Goal: Task Accomplishment & Management: Manage account settings

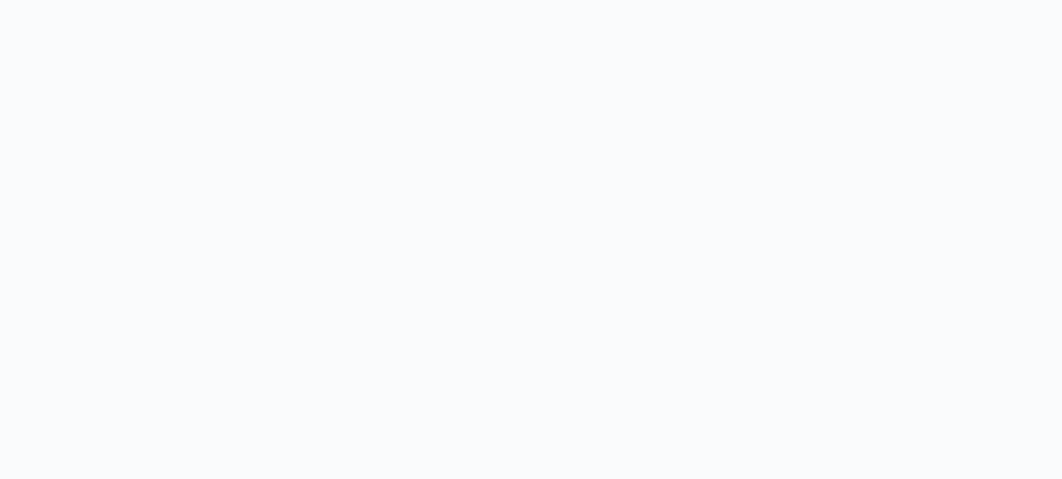
click at [186, 377] on body at bounding box center [531, 239] width 1062 height 479
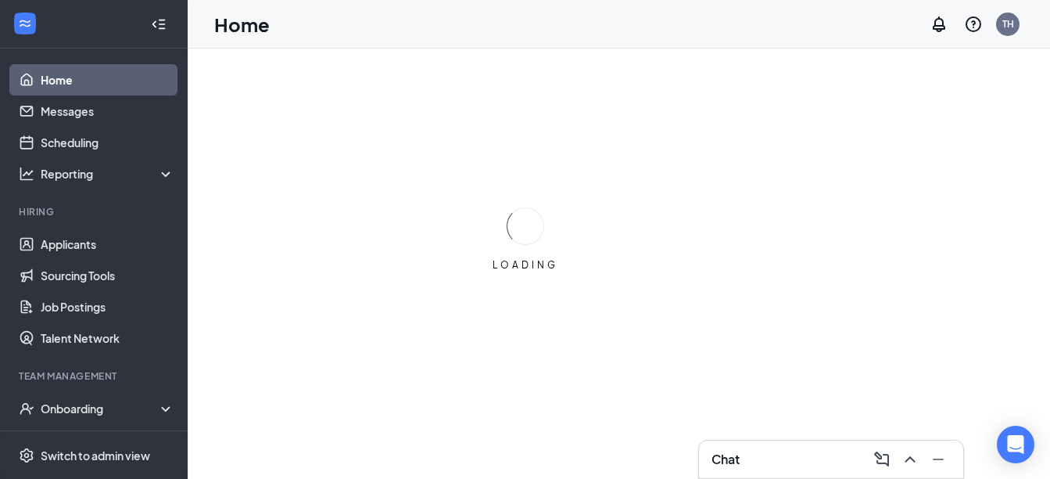
scroll to position [94, 0]
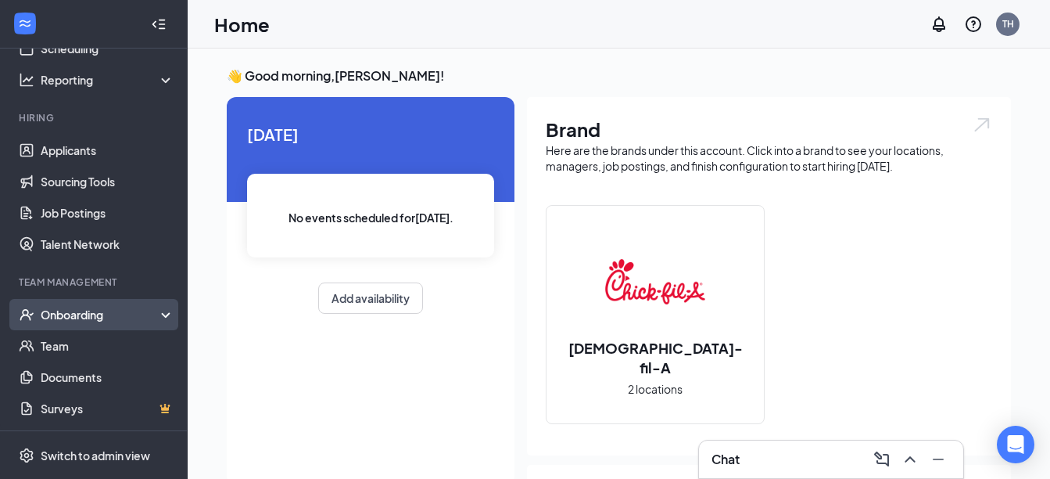
click at [72, 322] on div "Onboarding" at bounding box center [101, 315] width 120 height 16
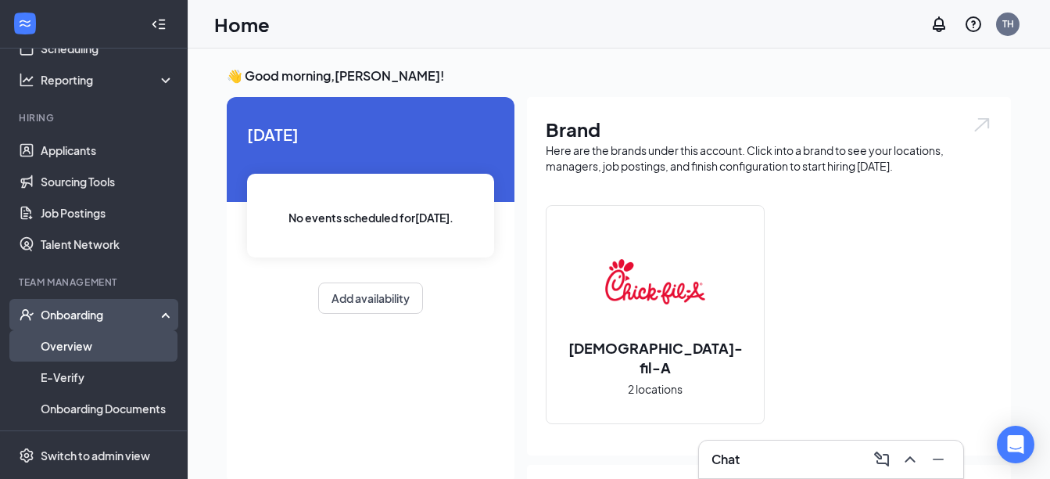
click at [70, 344] on link "Overview" at bounding box center [108, 345] width 134 height 31
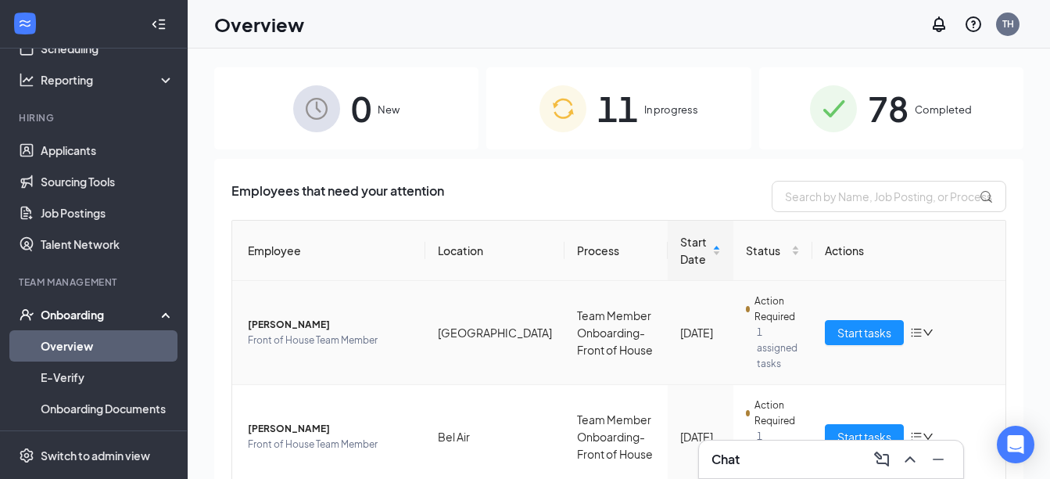
click at [288, 317] on span "[PERSON_NAME]" at bounding box center [330, 325] width 165 height 16
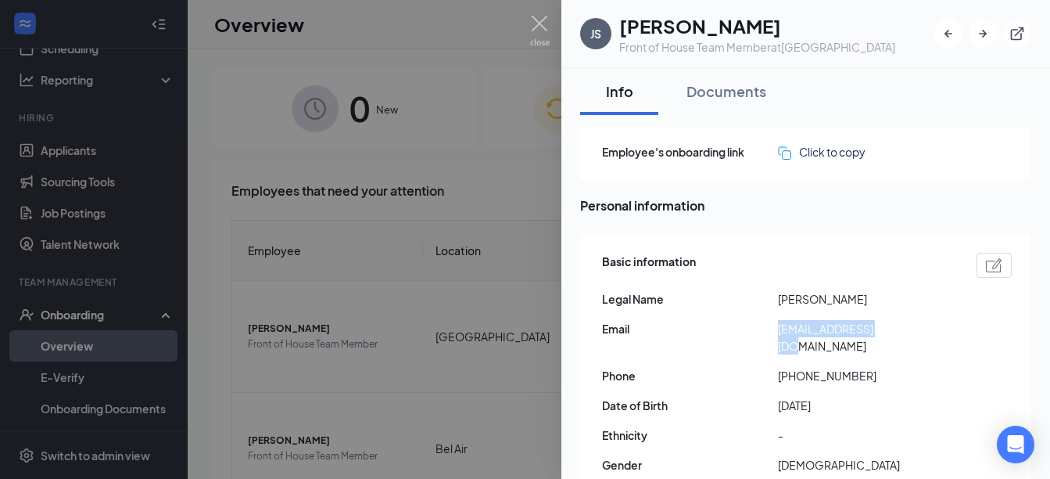
drag, startPoint x: 897, startPoint y: 329, endPoint x: 777, endPoint y: 331, distance: 120.5
click at [777, 331] on div "Email jameynya@gmail.com" at bounding box center [807, 337] width 410 height 34
drag, startPoint x: 777, startPoint y: 331, endPoint x: 803, endPoint y: 329, distance: 26.6
copy div "[EMAIL_ADDRESS][DOMAIN_NAME]"
click at [540, 27] on img at bounding box center [540, 31] width 20 height 31
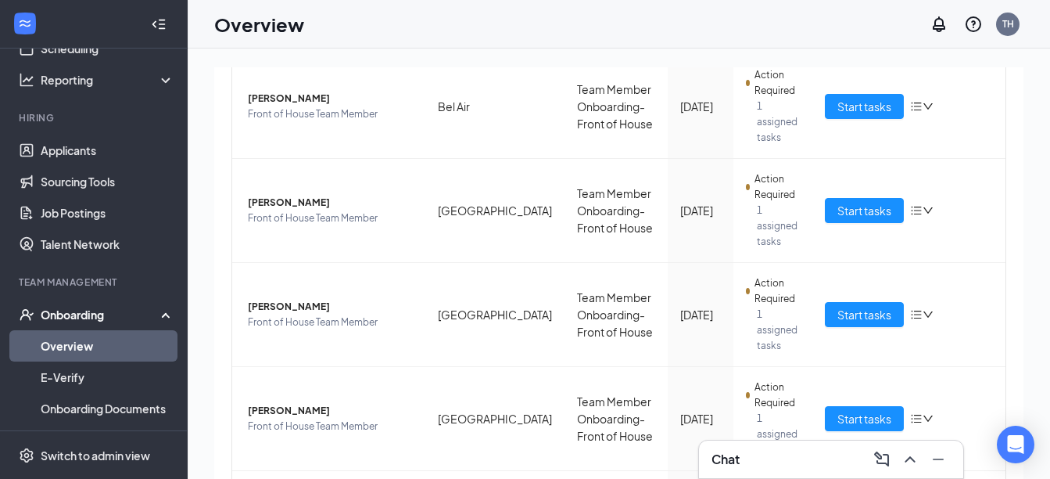
scroll to position [440, 0]
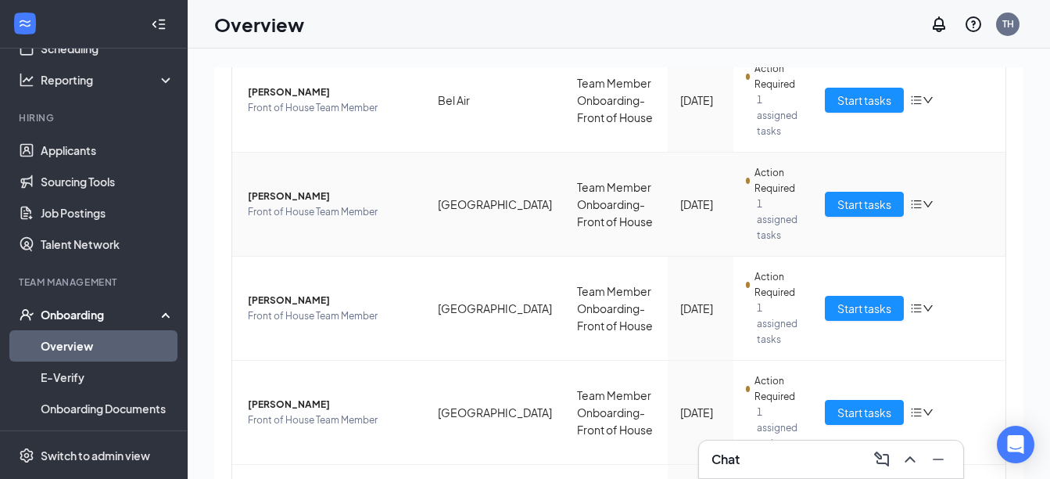
click at [298, 189] on span "[PERSON_NAME]" at bounding box center [330, 197] width 165 height 16
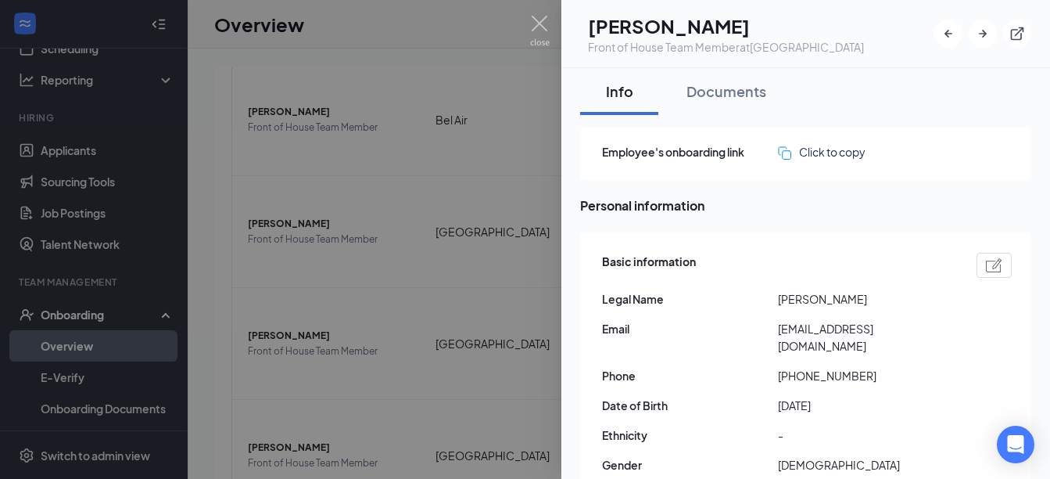
click at [931, 334] on span "[EMAIL_ADDRESS][DOMAIN_NAME]" at bounding box center [866, 337] width 176 height 34
drag, startPoint x: 927, startPoint y: 329, endPoint x: 776, endPoint y: 337, distance: 151.2
click at [776, 337] on div "Email laurenpuntanen@gmail.com" at bounding box center [807, 337] width 410 height 34
drag, startPoint x: 776, startPoint y: 337, endPoint x: 804, endPoint y: 329, distance: 29.4
copy div "[EMAIL_ADDRESS][DOMAIN_NAME]"
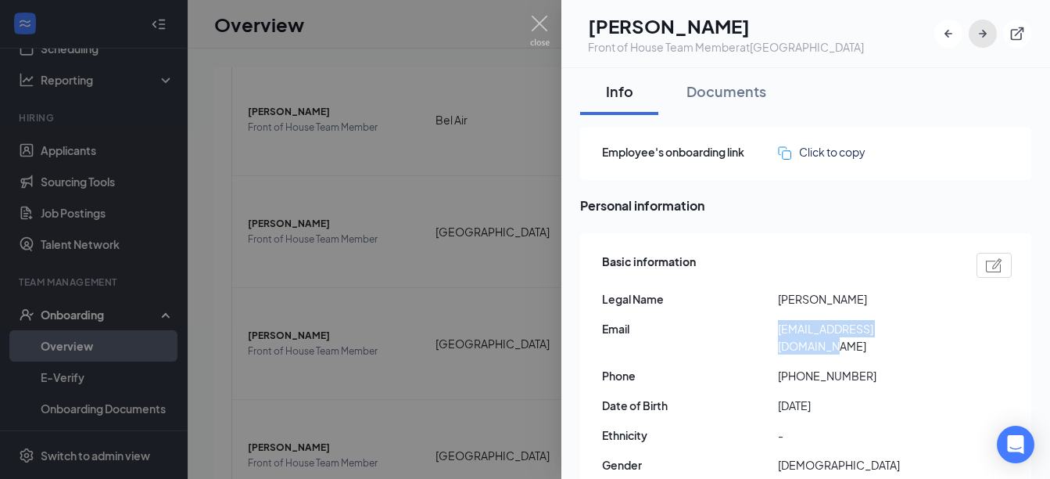
click at [984, 40] on icon "ArrowRight" at bounding box center [983, 34] width 16 height 16
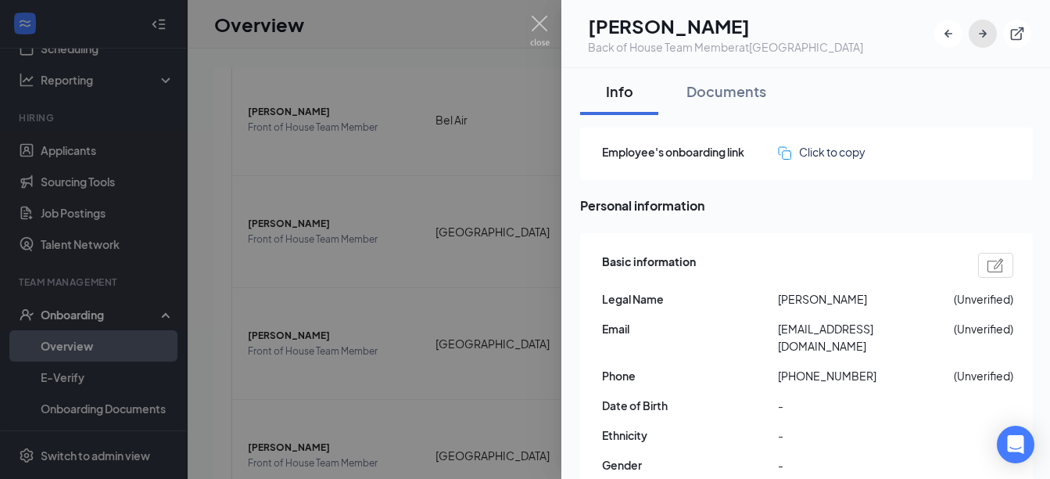
click at [984, 40] on icon "ArrowRight" at bounding box center [983, 34] width 16 height 16
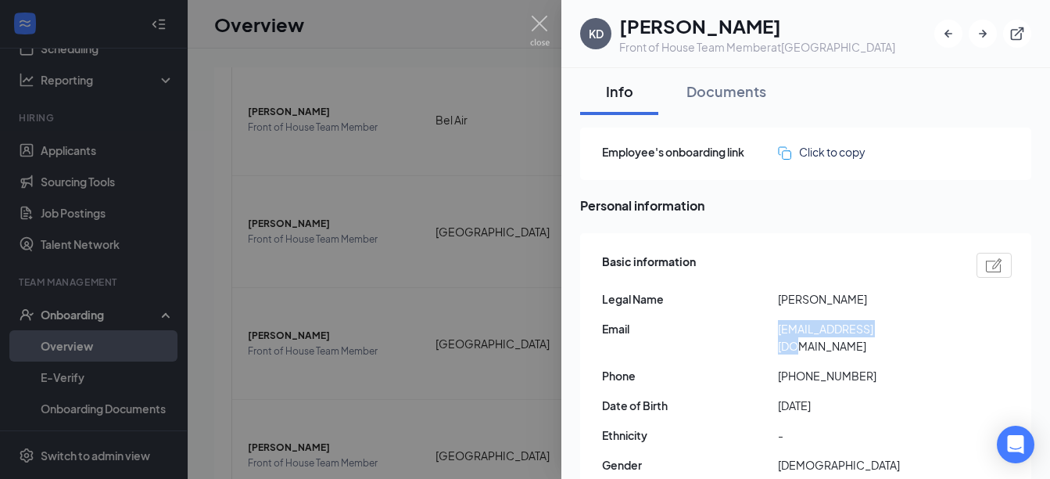
drag, startPoint x: 892, startPoint y: 329, endPoint x: 768, endPoint y: 326, distance: 123.6
click at [768, 326] on div "Email kiyanacc@gmail.com" at bounding box center [807, 337] width 410 height 34
drag, startPoint x: 768, startPoint y: 326, endPoint x: 813, endPoint y: 334, distance: 46.0
copy div "[EMAIL_ADDRESS][DOMAIN_NAME]"
click at [981, 34] on icon "ArrowRight" at bounding box center [983, 34] width 16 height 16
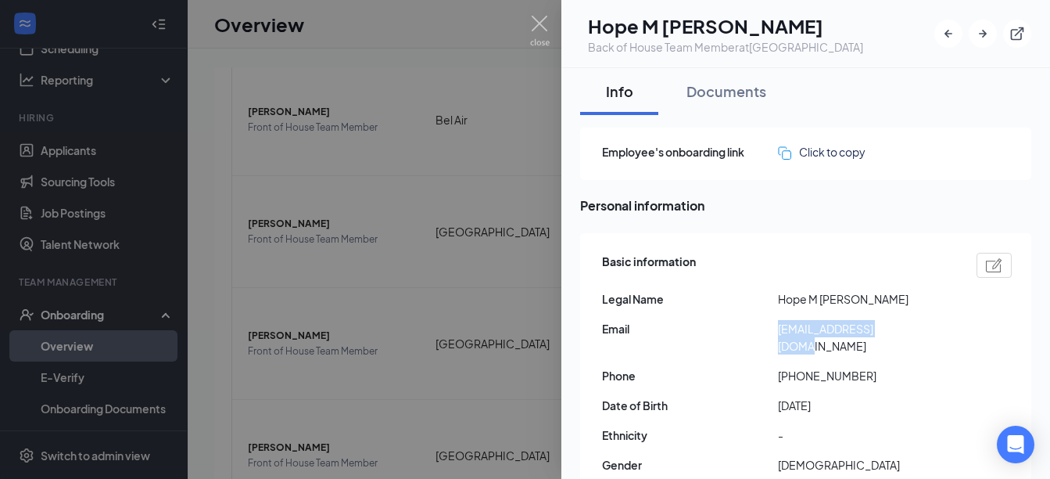
drag, startPoint x: 924, startPoint y: 329, endPoint x: 777, endPoint y: 332, distance: 146.3
click at [777, 332] on div "Email hope_romeo@yahoo.com" at bounding box center [807, 337] width 410 height 34
drag, startPoint x: 777, startPoint y: 332, endPoint x: 795, endPoint y: 328, distance: 17.6
copy div "[EMAIL_ADDRESS][DOMAIN_NAME]"
click at [989, 33] on icon "ArrowRight" at bounding box center [983, 34] width 16 height 16
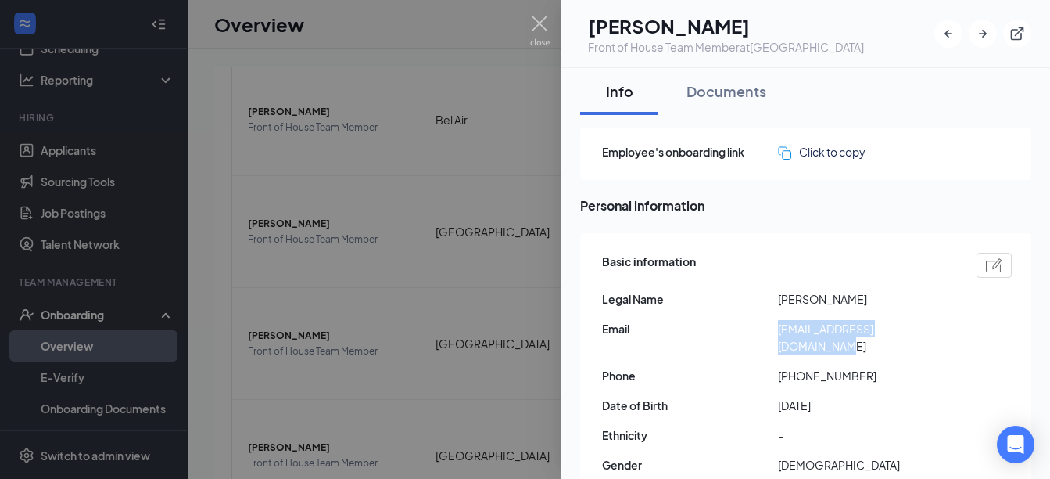
drag, startPoint x: 925, startPoint y: 329, endPoint x: 774, endPoint y: 332, distance: 151.8
click at [774, 332] on div "Email lincolnjhartlaub@gmail.com" at bounding box center [807, 337] width 410 height 34
drag, startPoint x: 774, startPoint y: 332, endPoint x: 802, endPoint y: 329, distance: 28.4
copy div "[EMAIL_ADDRESS][DOMAIN_NAME]"
click at [976, 29] on icon "ArrowRight" at bounding box center [983, 34] width 16 height 16
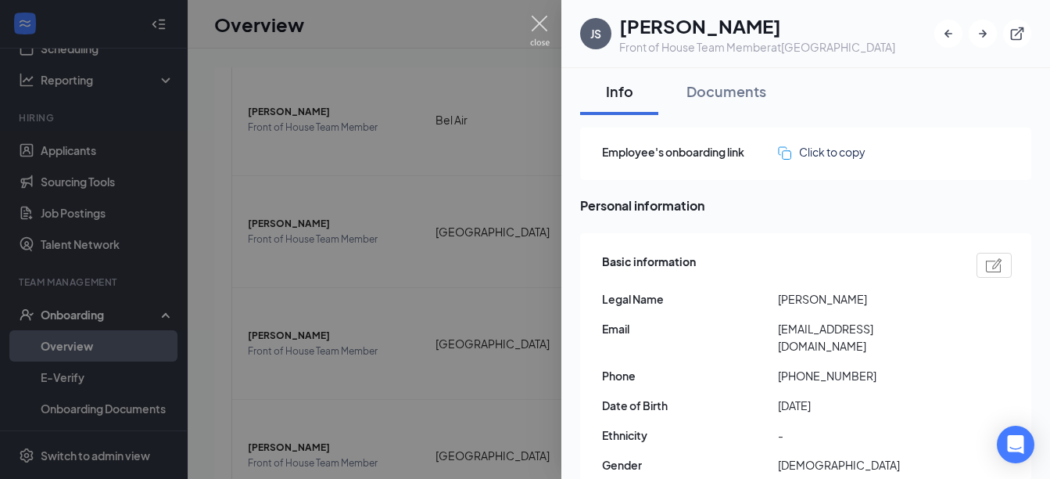
click at [531, 27] on img at bounding box center [540, 31] width 20 height 31
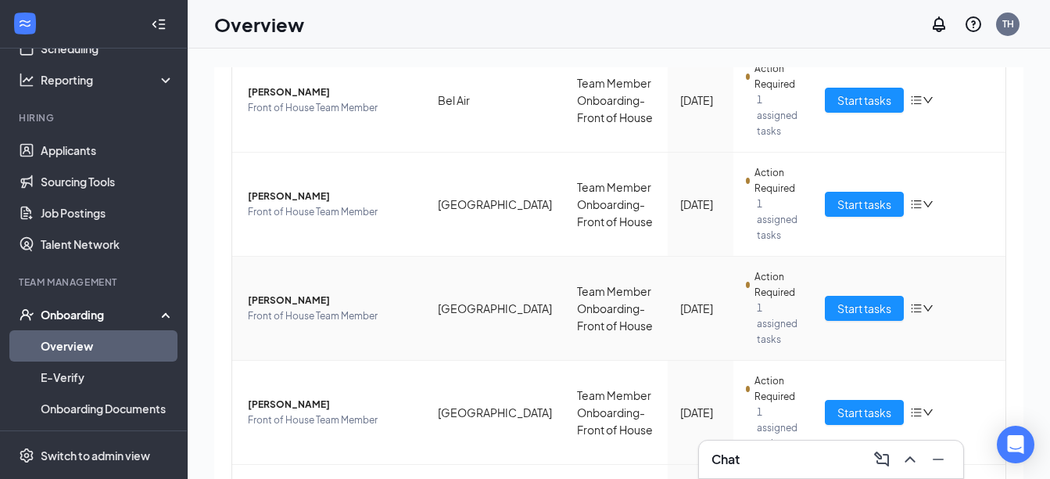
click at [281, 293] on span "[PERSON_NAME]" at bounding box center [330, 301] width 165 height 16
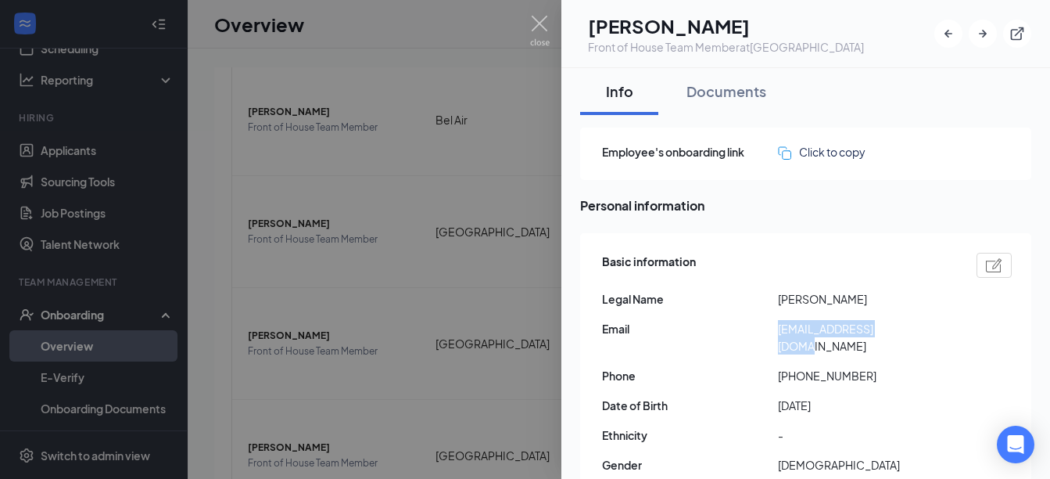
drag, startPoint x: 914, startPoint y: 331, endPoint x: 755, endPoint y: 329, distance: 159.6
click at [755, 329] on div "Email kaseykells@gmail.com" at bounding box center [807, 337] width 410 height 34
drag, startPoint x: 755, startPoint y: 329, endPoint x: 833, endPoint y: 330, distance: 78.2
copy div "[EMAIL_ADDRESS][DOMAIN_NAME]"
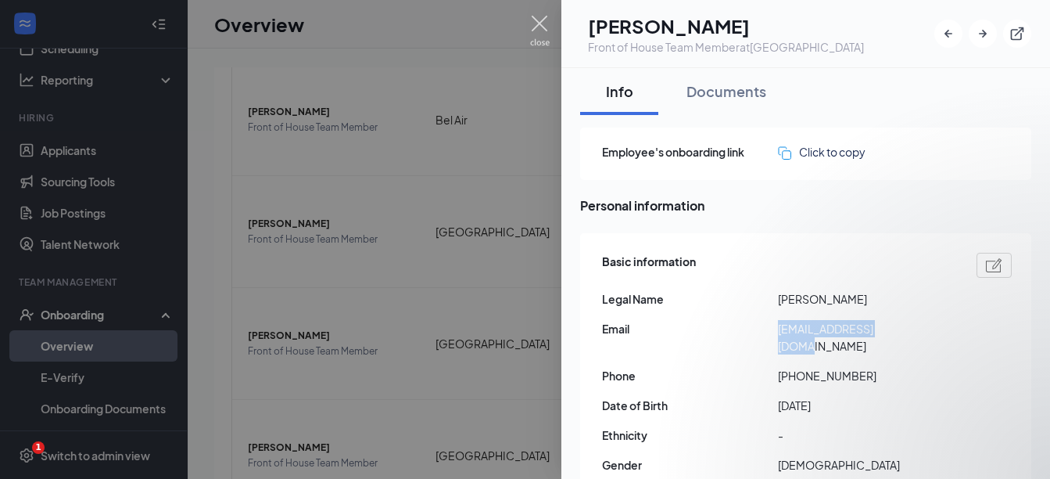
click at [540, 16] on img at bounding box center [540, 31] width 20 height 31
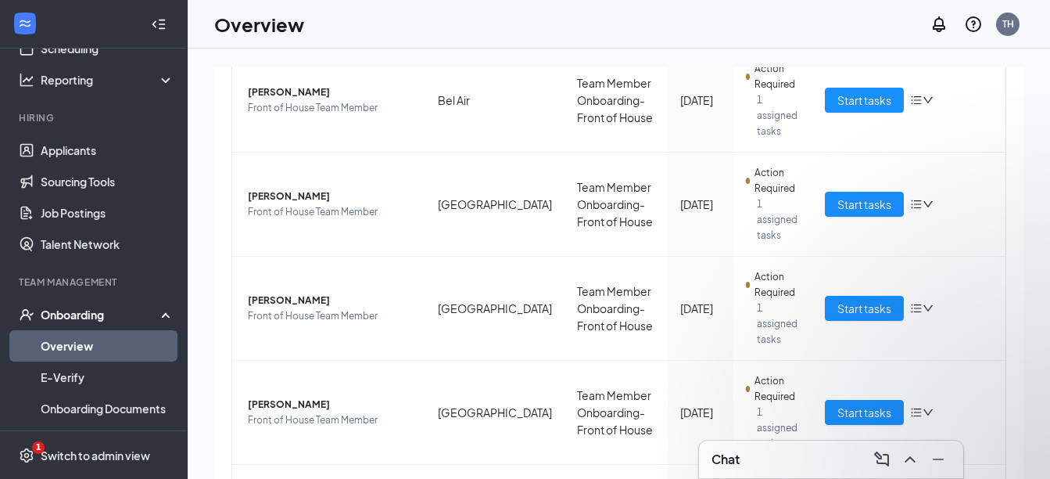
type textarea "Thank you so much!"
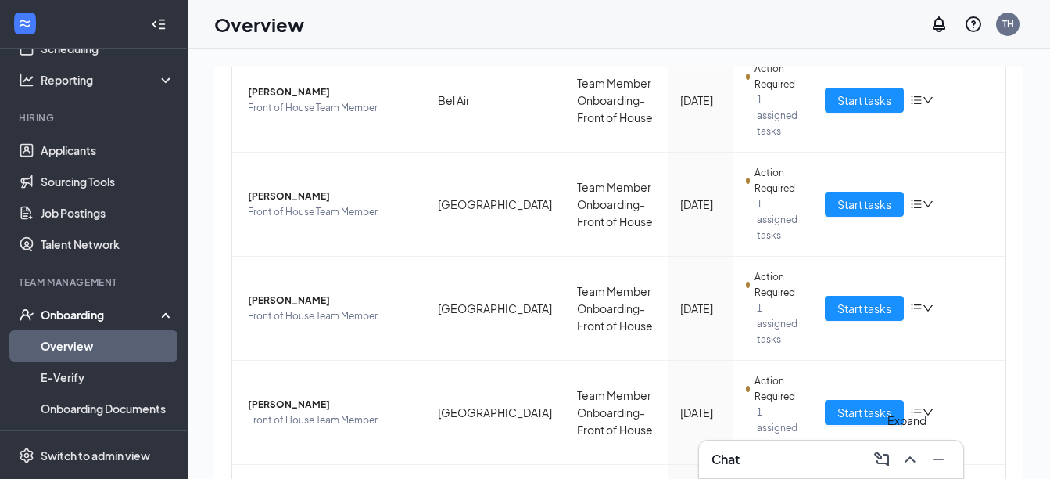
click at [909, 454] on icon "ChevronUp" at bounding box center [910, 459] width 19 height 19
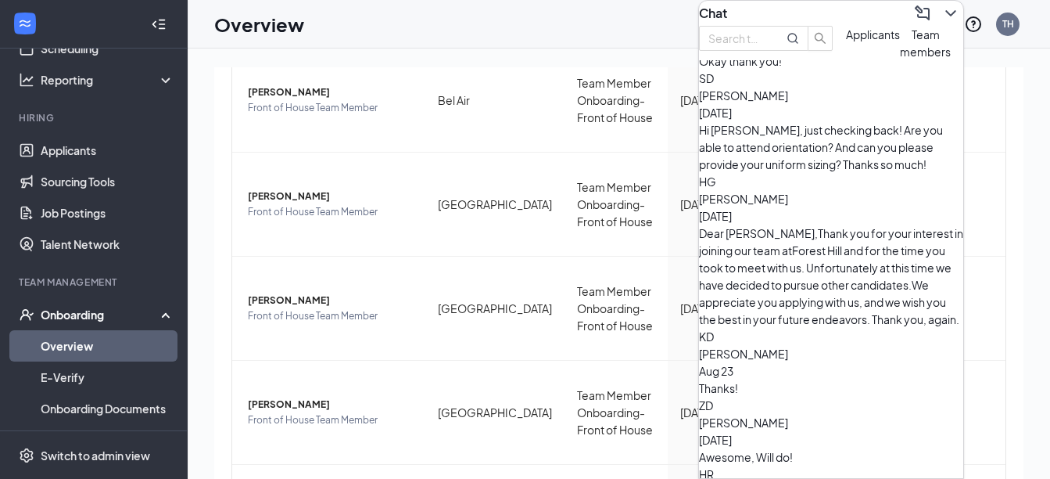
scroll to position [64, 0]
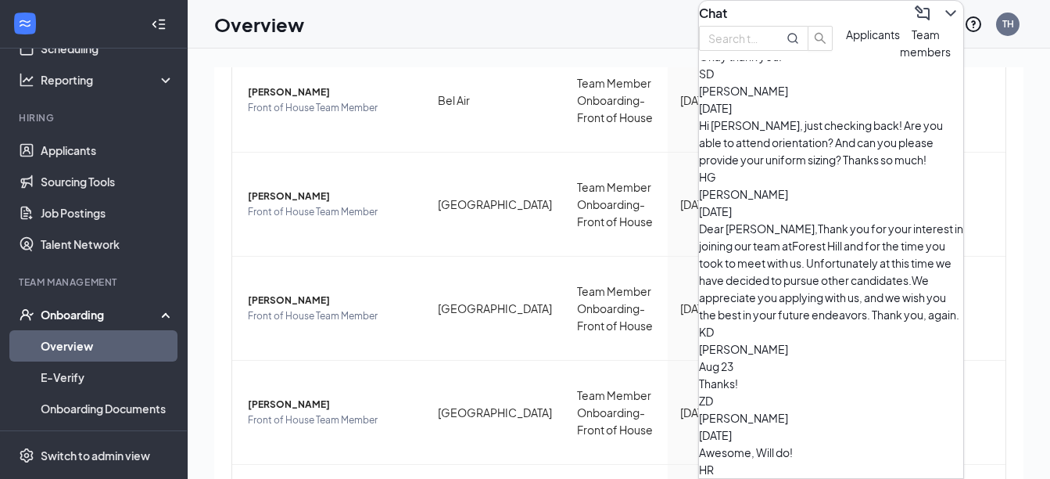
click at [788, 342] on span "[PERSON_NAME]" at bounding box center [743, 349] width 89 height 14
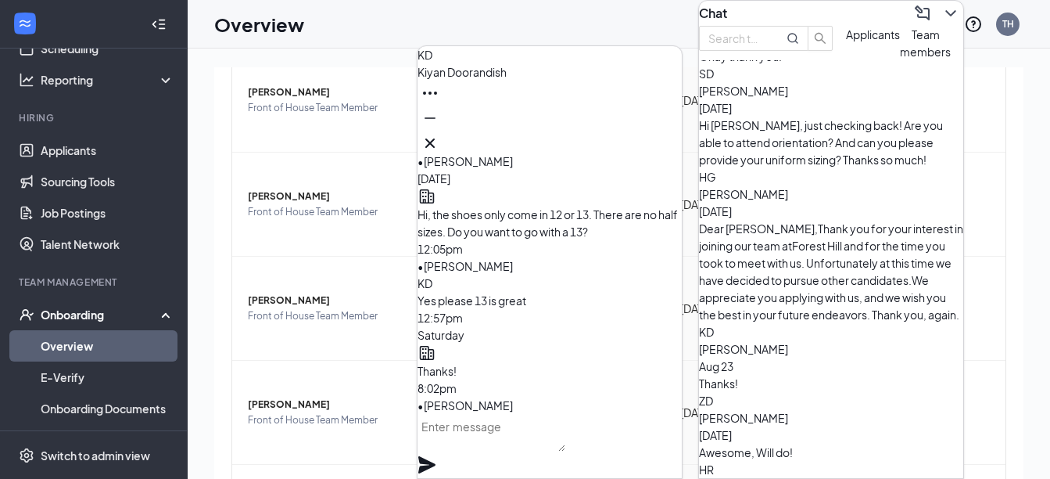
click at [449, 442] on textarea at bounding box center [492, 433] width 148 height 38
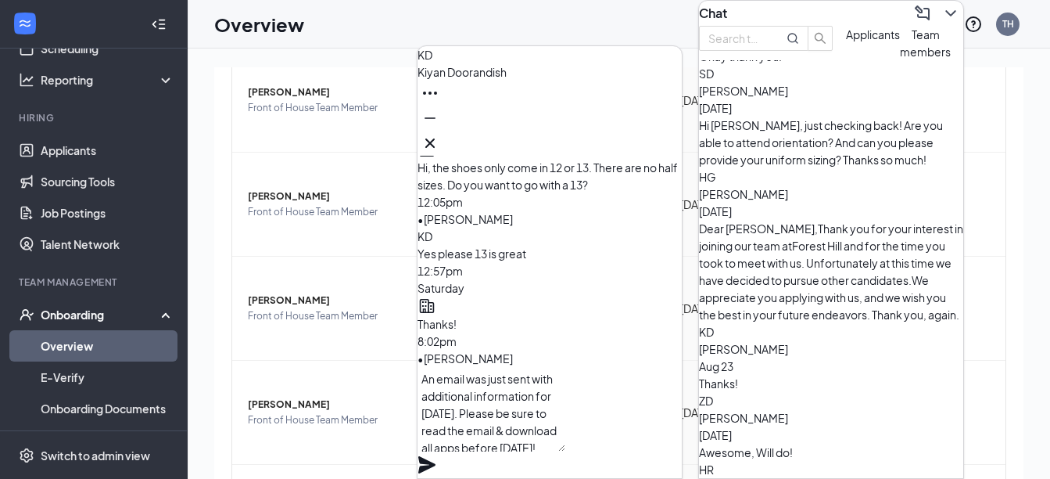
type textarea "An email was just sent with additional information for [DATE]. Please be sure t…"
drag, startPoint x: 569, startPoint y: 450, endPoint x: 426, endPoint y: 396, distance: 153.0
click at [426, 396] on div "An email was just sent with additional information for [DATE]. Please be sure t…" at bounding box center [550, 422] width 264 height 111
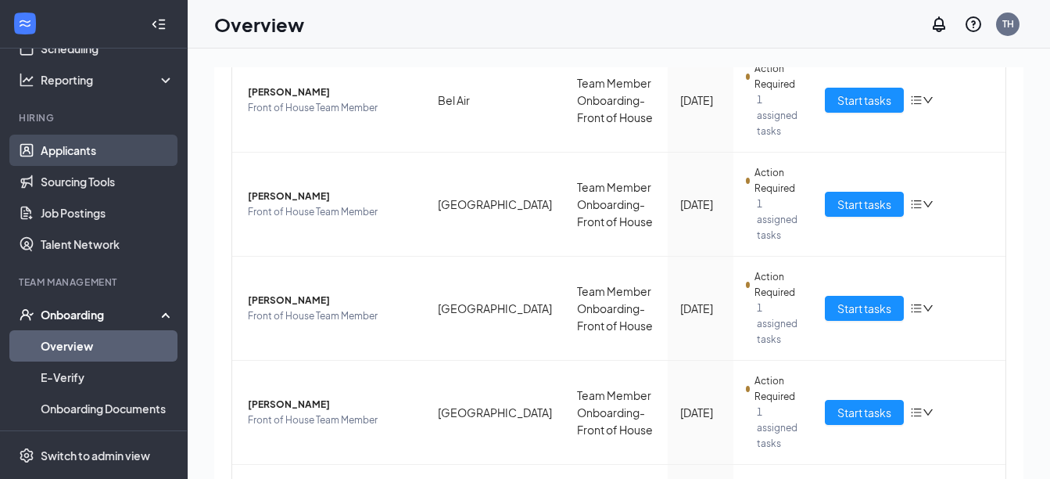
click at [80, 142] on link "Applicants" at bounding box center [108, 150] width 134 height 31
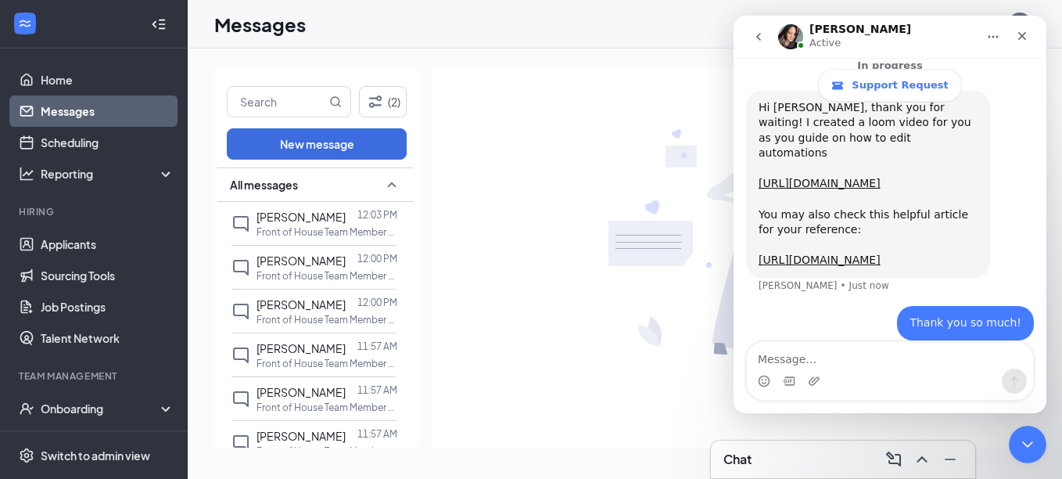
scroll to position [602, 0]
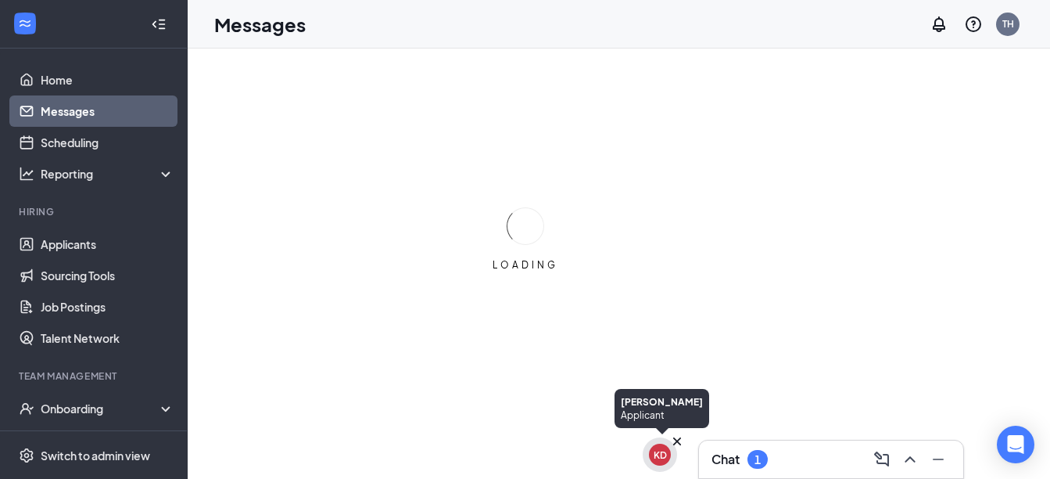
click at [654, 457] on div "KD" at bounding box center [660, 454] width 13 height 13
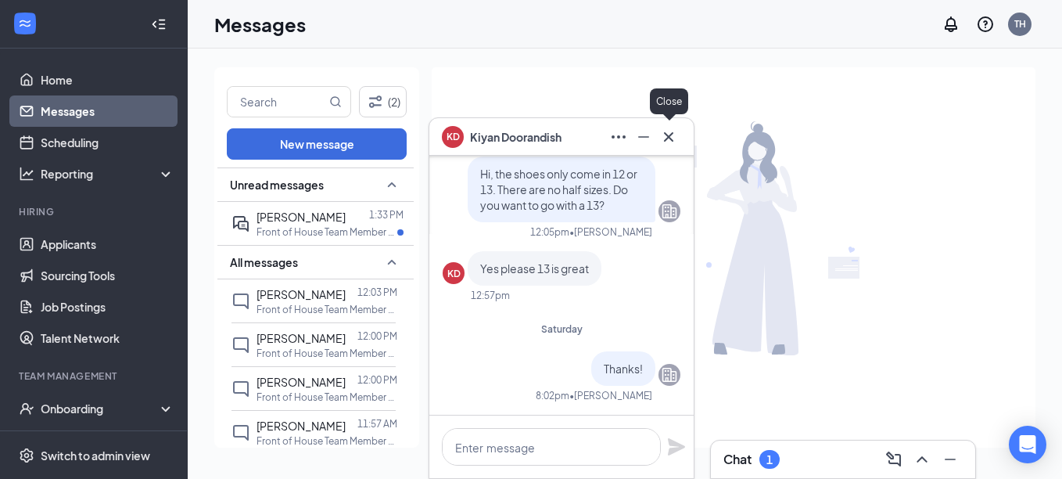
click at [670, 128] on icon "Cross" at bounding box center [668, 136] width 19 height 19
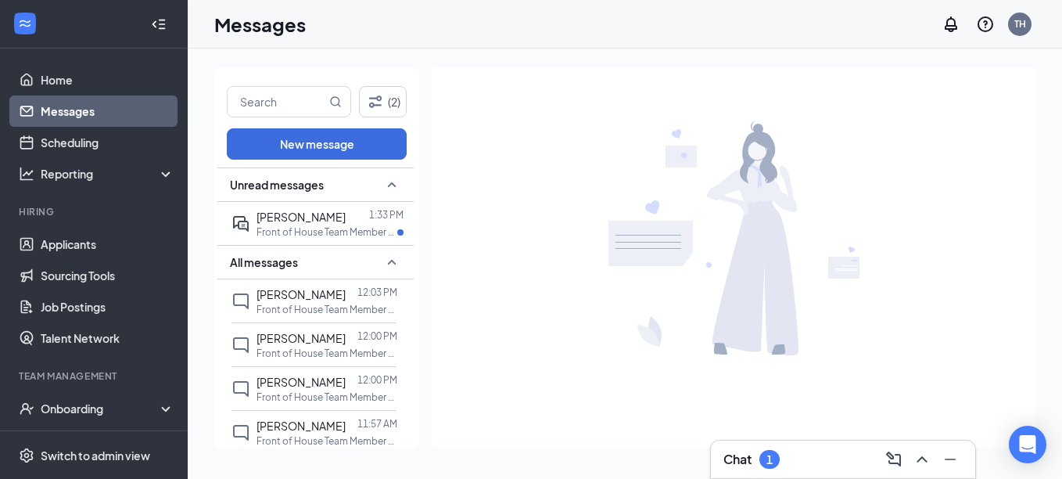
click at [777, 451] on div "Chat 1" at bounding box center [752, 459] width 56 height 19
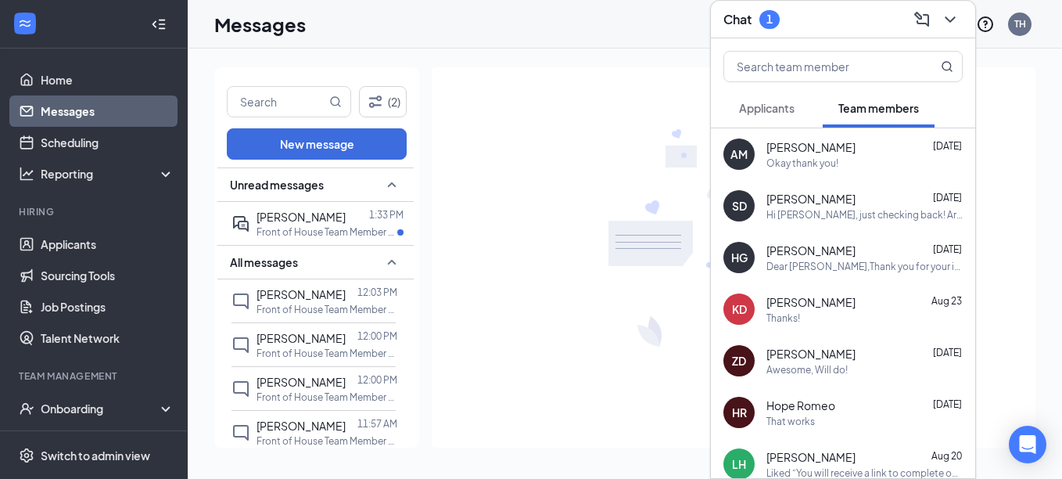
click at [794, 106] on span "Applicants" at bounding box center [767, 108] width 56 height 14
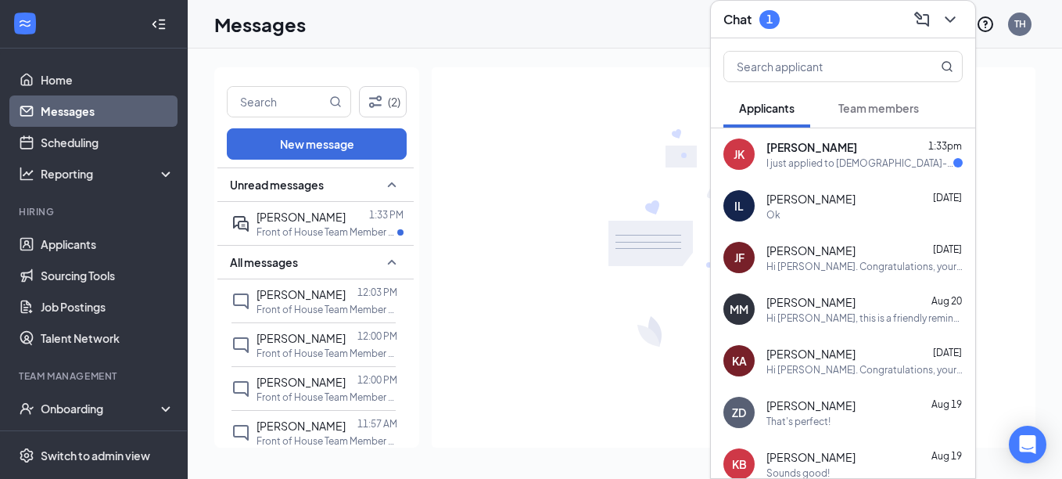
click at [880, 120] on button "Team members" at bounding box center [879, 107] width 112 height 39
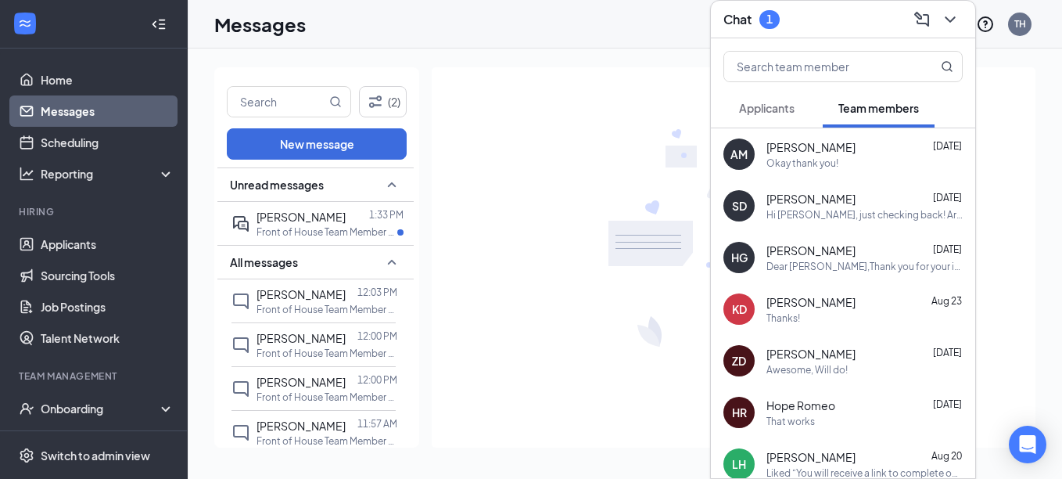
click at [808, 310] on div "[PERSON_NAME] [DATE] Thanks!" at bounding box center [865, 309] width 196 height 31
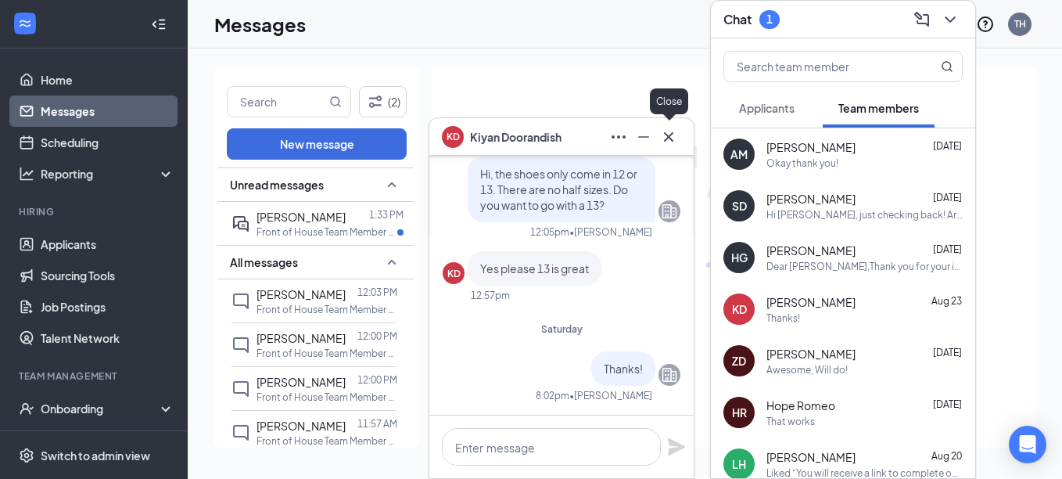
click at [671, 139] on icon "Cross" at bounding box center [668, 135] width 9 height 9
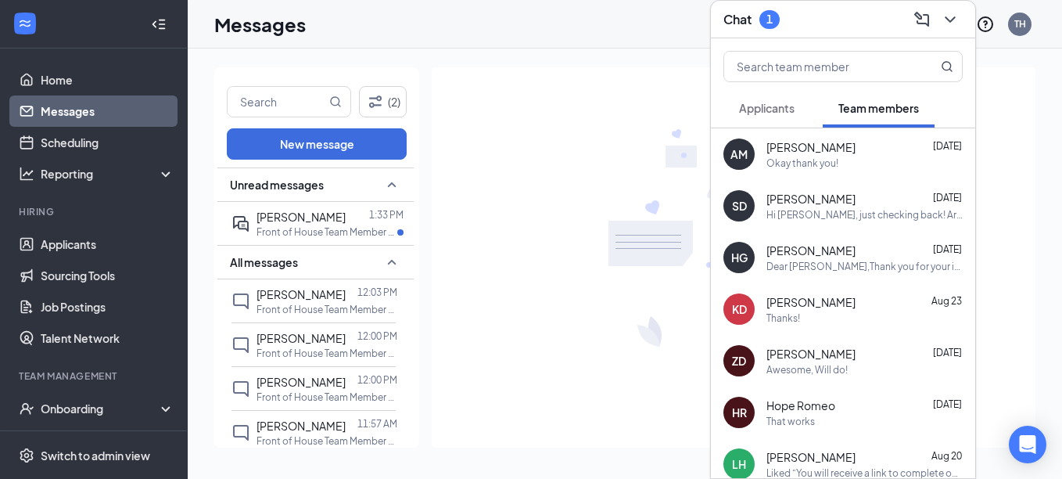
click at [778, 114] on span "Applicants" at bounding box center [767, 108] width 56 height 14
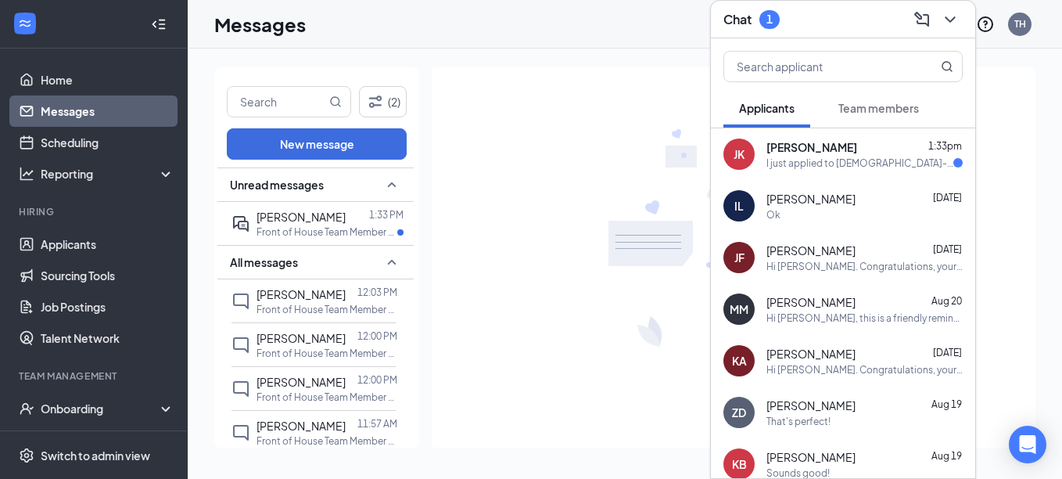
click at [795, 163] on div "I just applied to [DEMOGRAPHIC_DATA]-fil-A with their partner @[DOMAIN_NAME]! E…" at bounding box center [860, 162] width 187 height 13
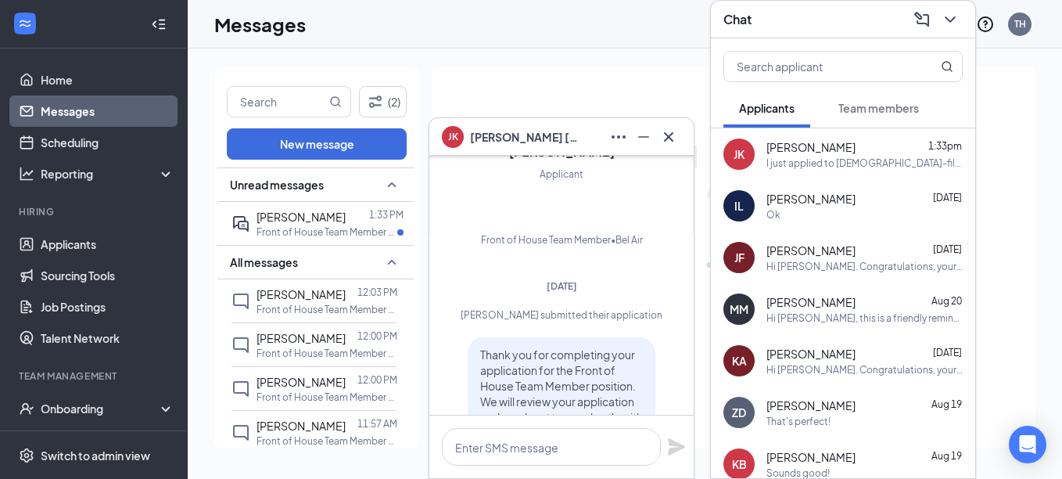
scroll to position [-301, 0]
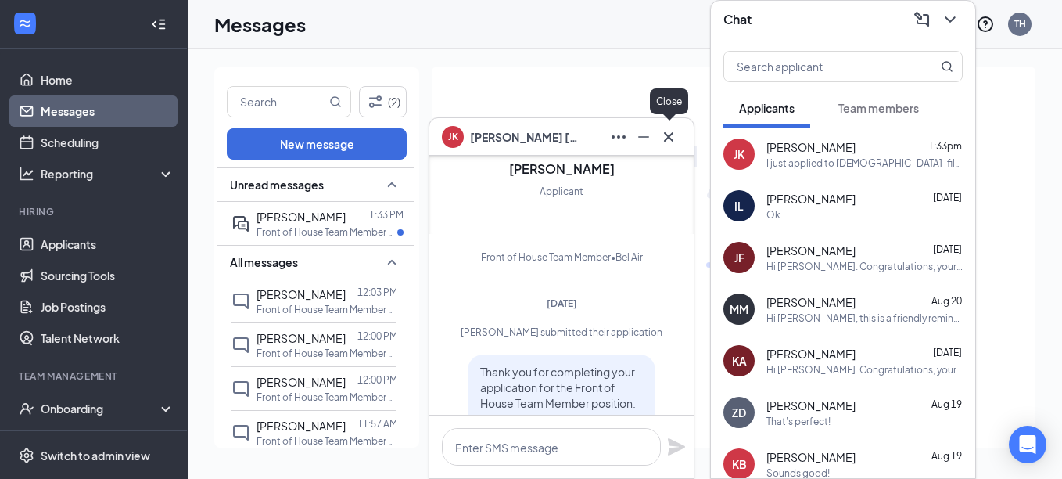
click at [665, 139] on icon "Cross" at bounding box center [668, 136] width 19 height 19
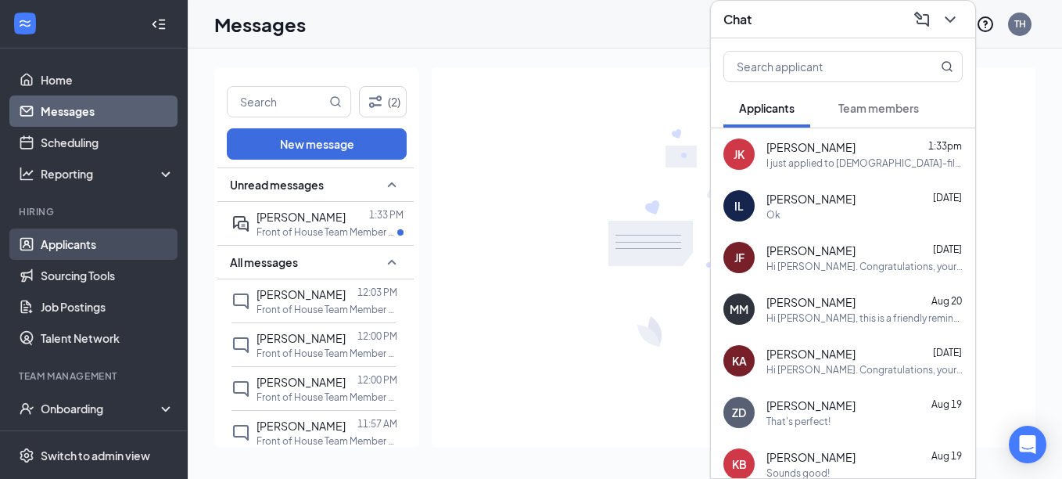
click at [80, 239] on link "Applicants" at bounding box center [108, 243] width 134 height 31
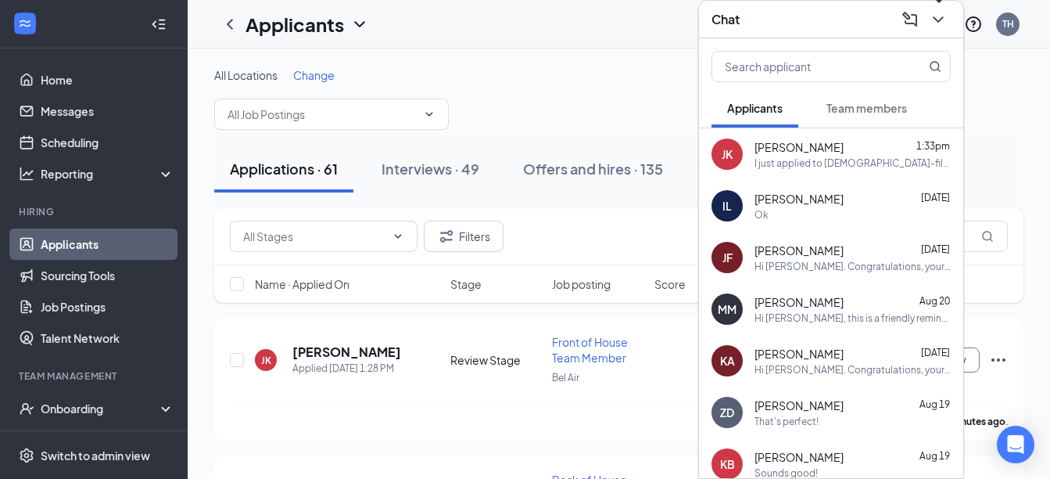
click at [935, 21] on icon "ChevronDown" at bounding box center [938, 19] width 19 height 19
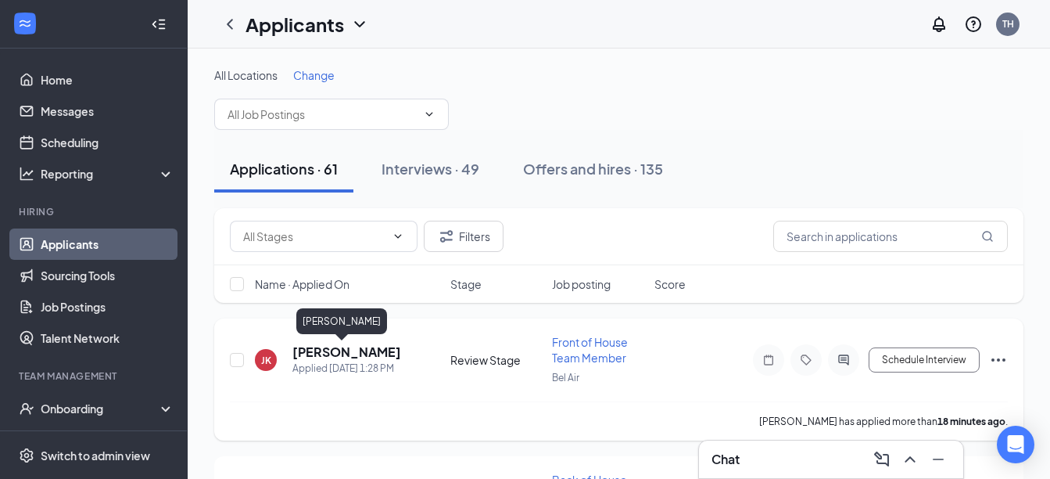
click at [326, 355] on h5 "[PERSON_NAME]" at bounding box center [347, 351] width 109 height 17
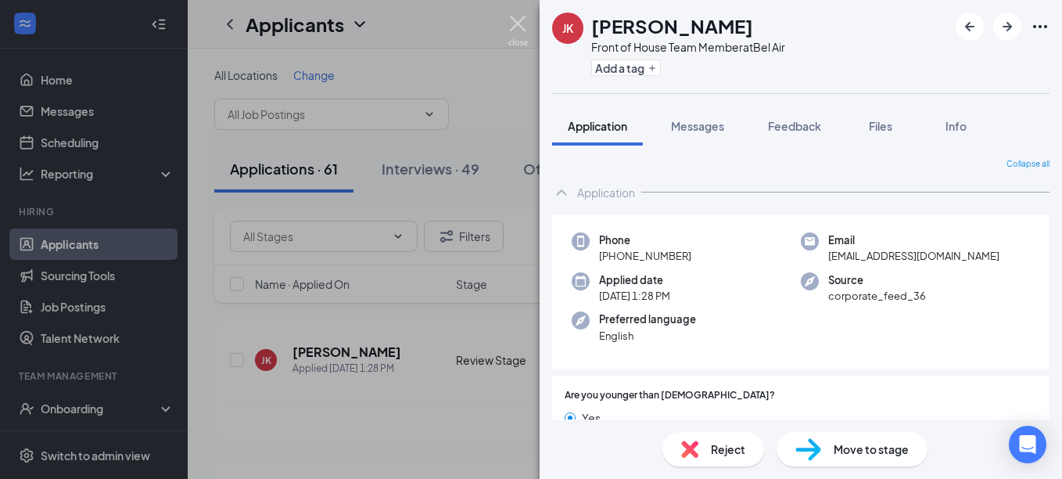
click at [520, 29] on img at bounding box center [518, 31] width 20 height 31
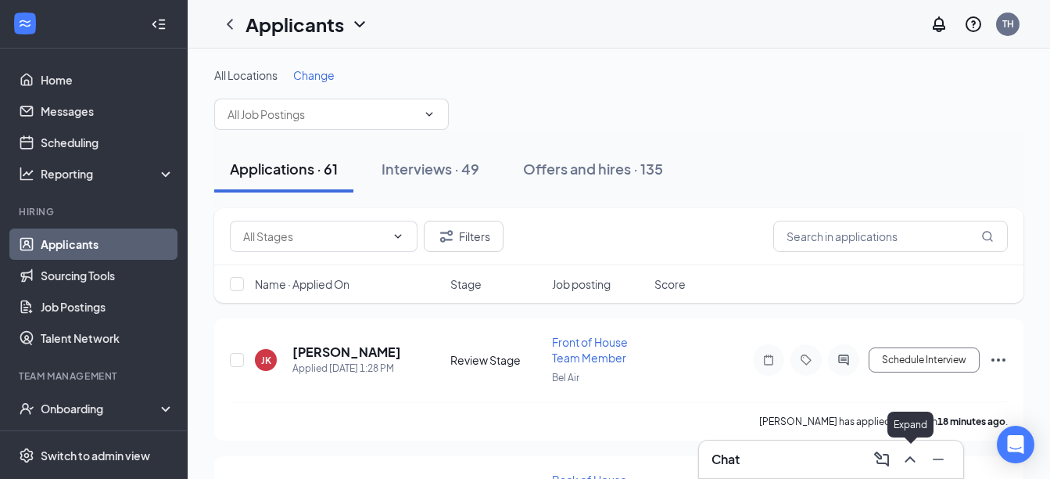
click at [918, 459] on icon "ChevronUp" at bounding box center [910, 459] width 19 height 19
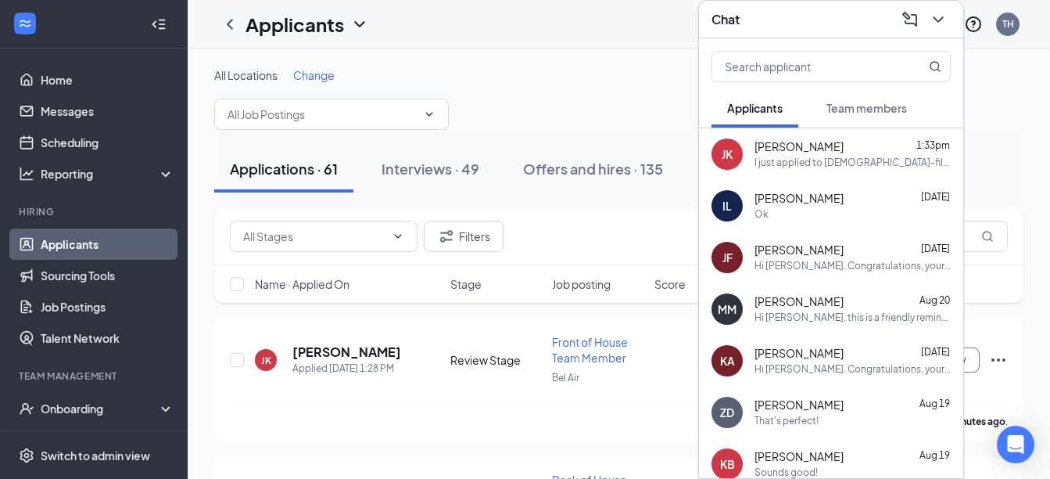
click at [861, 121] on button "Team members" at bounding box center [867, 107] width 112 height 39
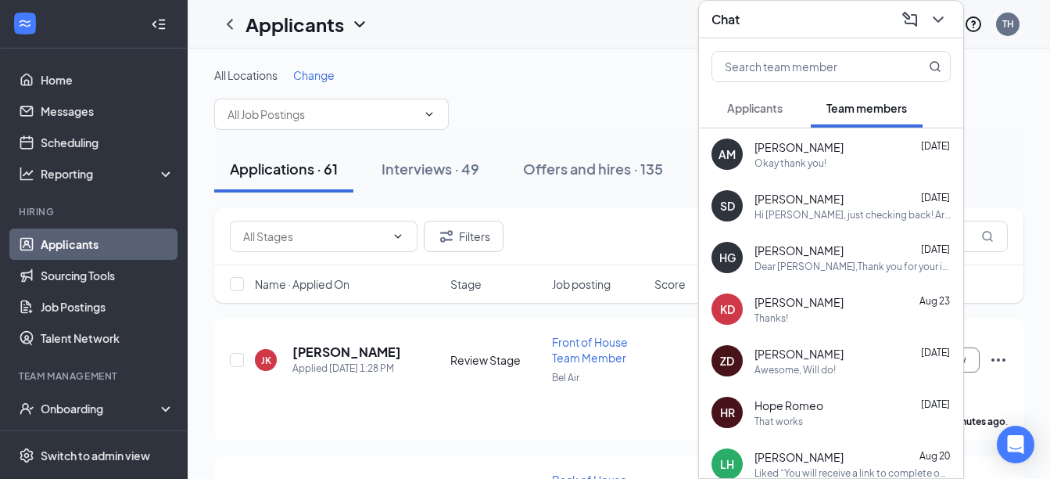
click at [815, 310] on div "[PERSON_NAME] [DATE] Thanks!" at bounding box center [853, 309] width 196 height 31
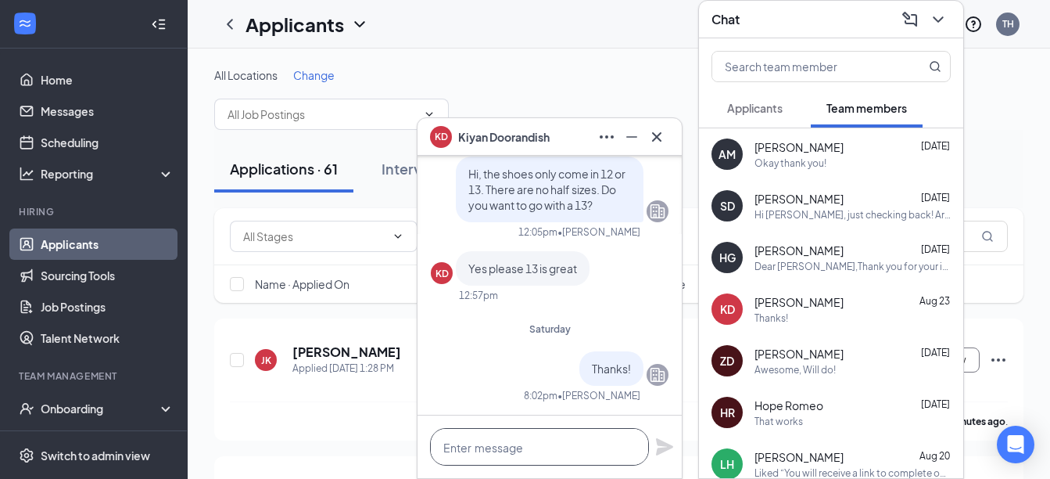
click at [473, 434] on textarea at bounding box center [539, 447] width 219 height 38
paste textarea "An email was just sent with additional information for [DATE]. Please be sure t…"
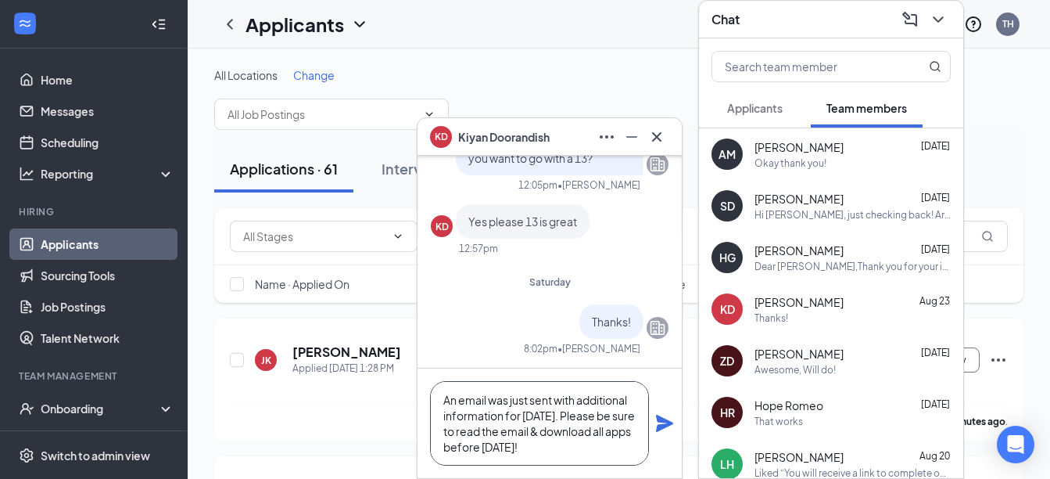
type textarea "An email was just sent with additional information for [DATE]. Please be sure t…"
click at [659, 424] on icon "Plane" at bounding box center [664, 423] width 19 height 19
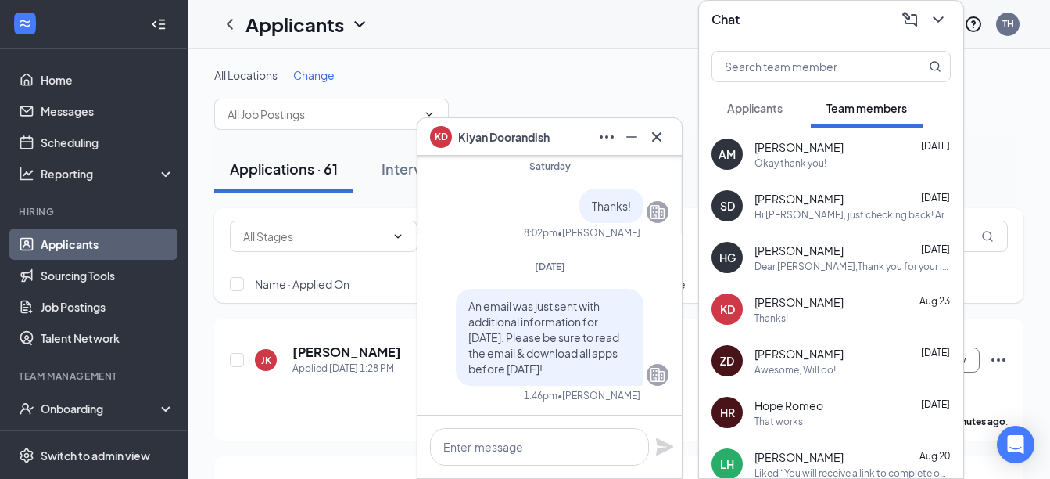
scroll to position [0, 0]
click at [653, 131] on icon "Cross" at bounding box center [657, 136] width 19 height 19
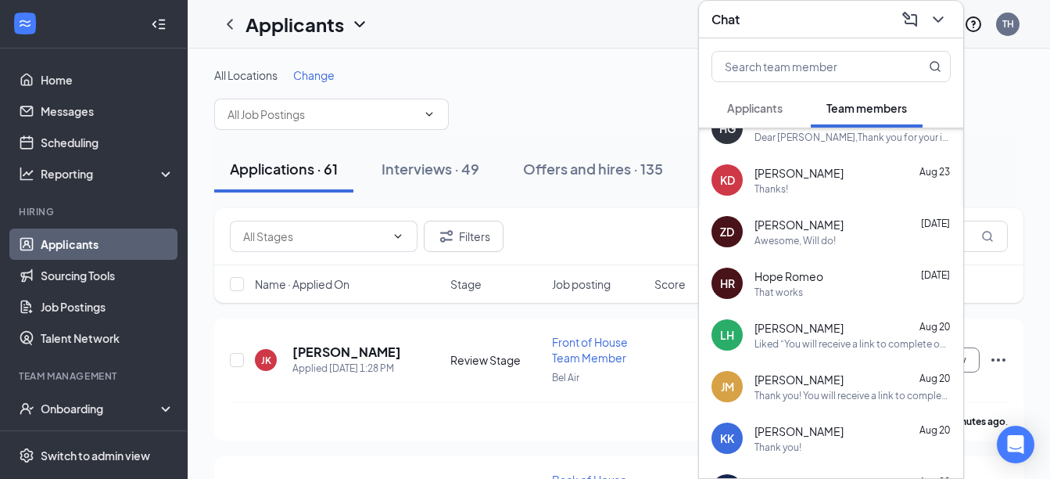
scroll to position [134, 0]
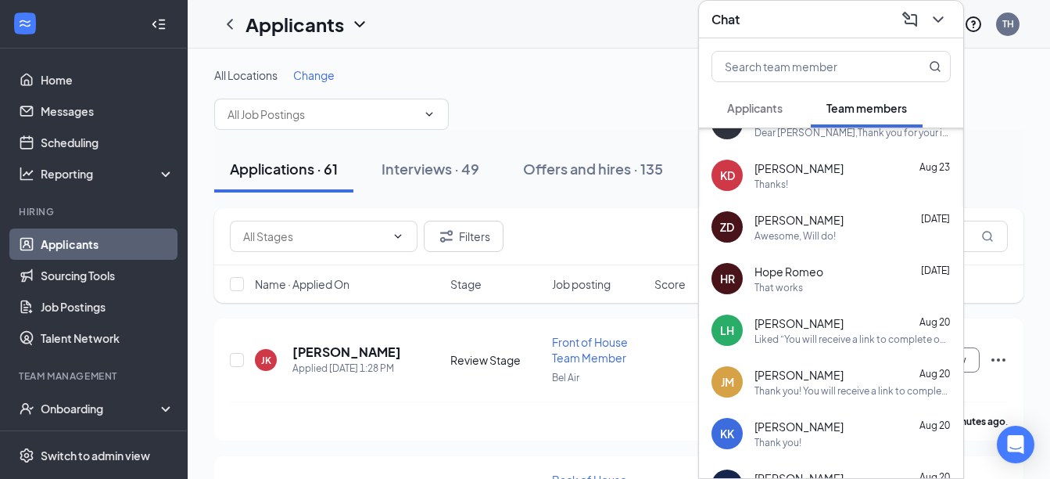
click at [841, 284] on div "That works" at bounding box center [853, 287] width 196 height 13
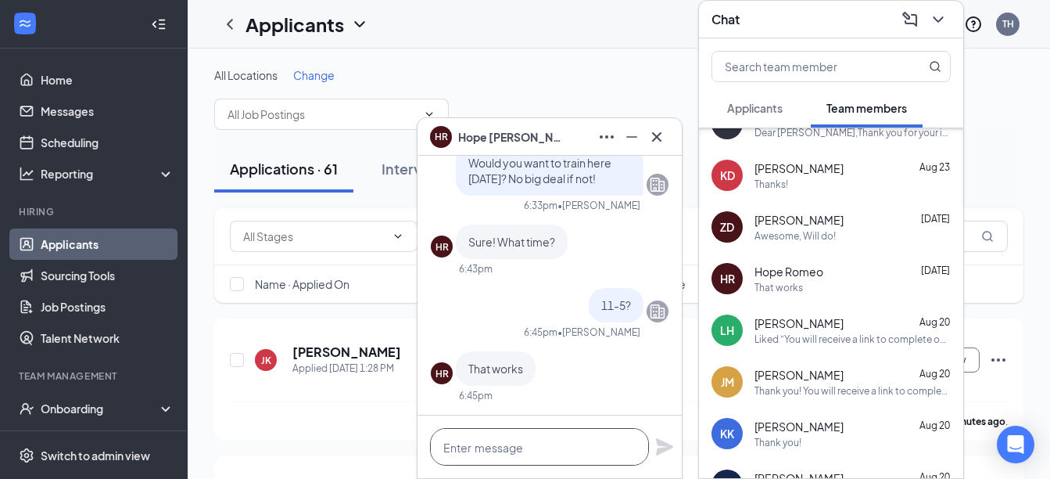
click at [501, 449] on textarea at bounding box center [539, 447] width 219 height 38
paste textarea "An email was just sent with additional information for [DATE]. Please be sure t…"
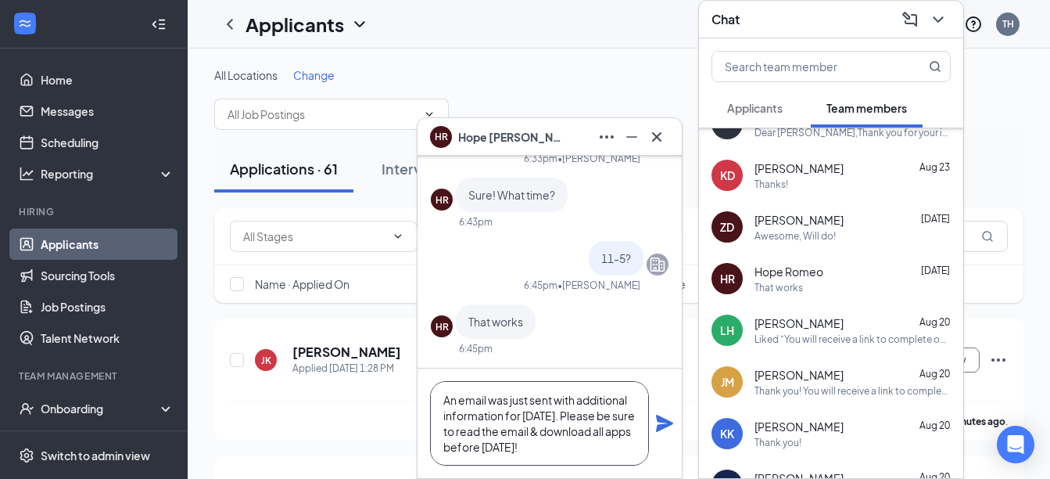
type textarea "An email was just sent with additional information for [DATE]. Please be sure t…"
click at [663, 426] on icon "Plane" at bounding box center [664, 423] width 17 height 17
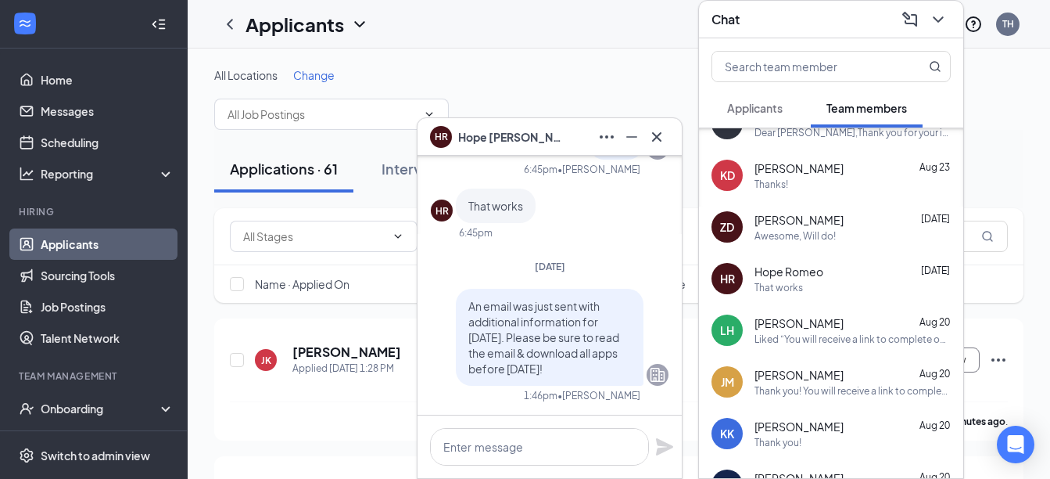
scroll to position [0, 0]
click at [809, 331] on div "[PERSON_NAME] [DATE] Liked “You will receive a link to complete onboarding pape…" at bounding box center [853, 330] width 196 height 31
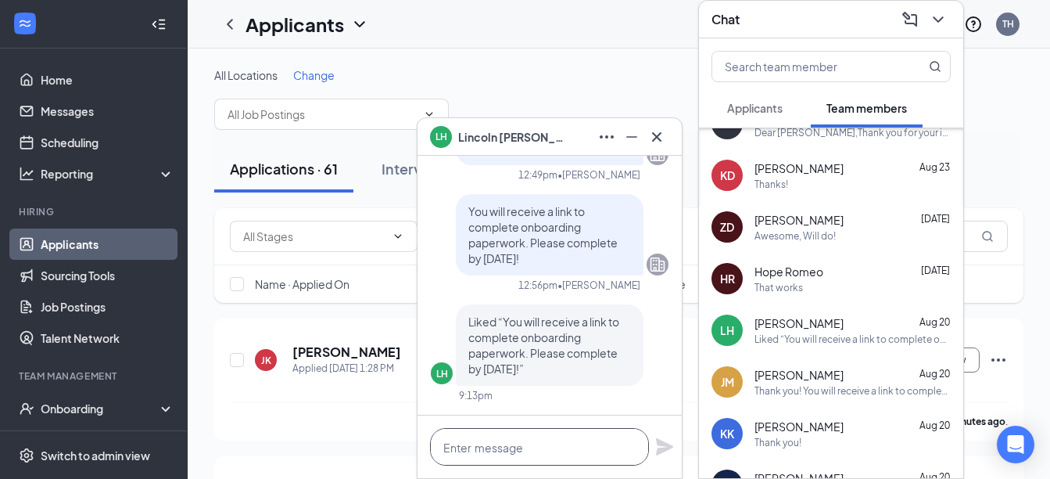
click at [523, 456] on textarea at bounding box center [539, 447] width 219 height 38
paste textarea "An email was just sent with additional information for [DATE]. Please be sure t…"
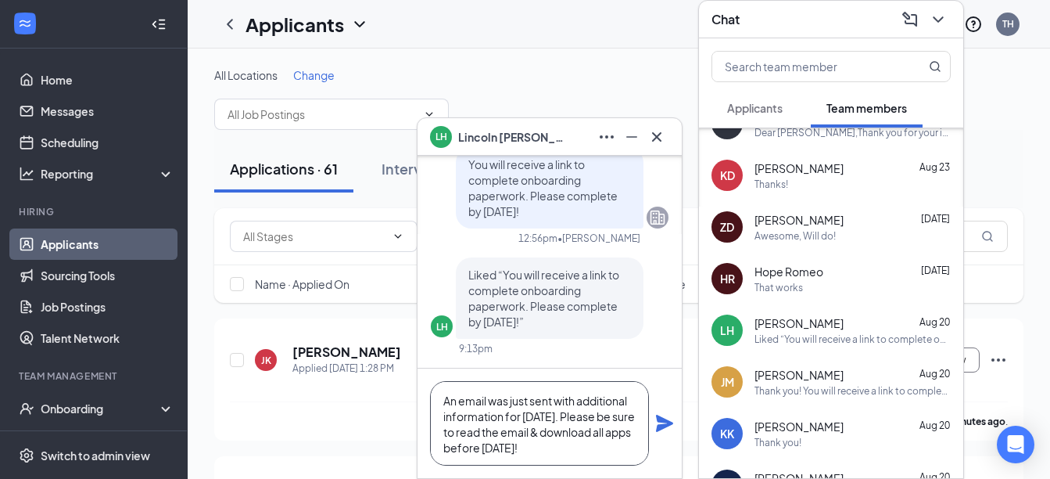
scroll to position [1, 0]
type textarea "An email was just sent with additional information for [DATE]. Please be sure t…"
click at [660, 420] on icon "Plane" at bounding box center [664, 423] width 17 height 17
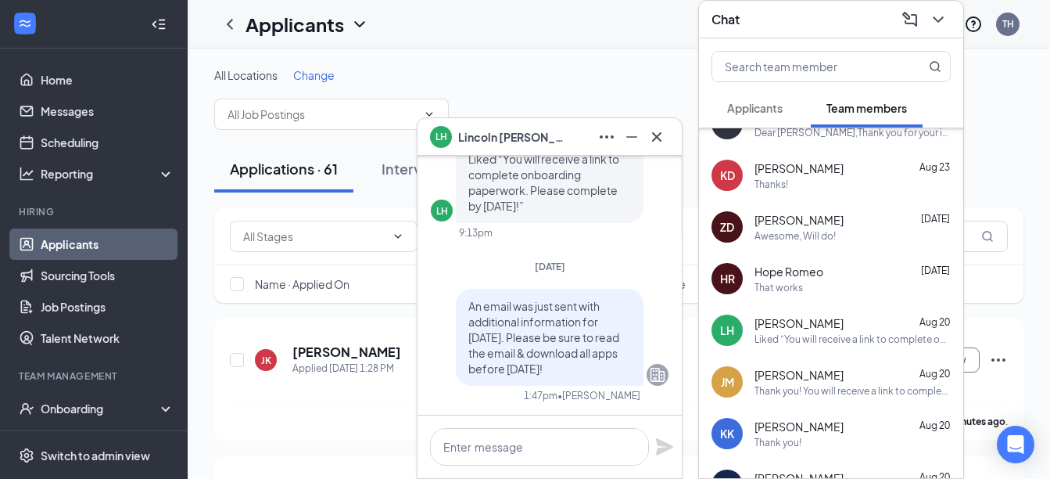
scroll to position [0, 0]
click at [657, 134] on icon "Cross" at bounding box center [657, 136] width 19 height 19
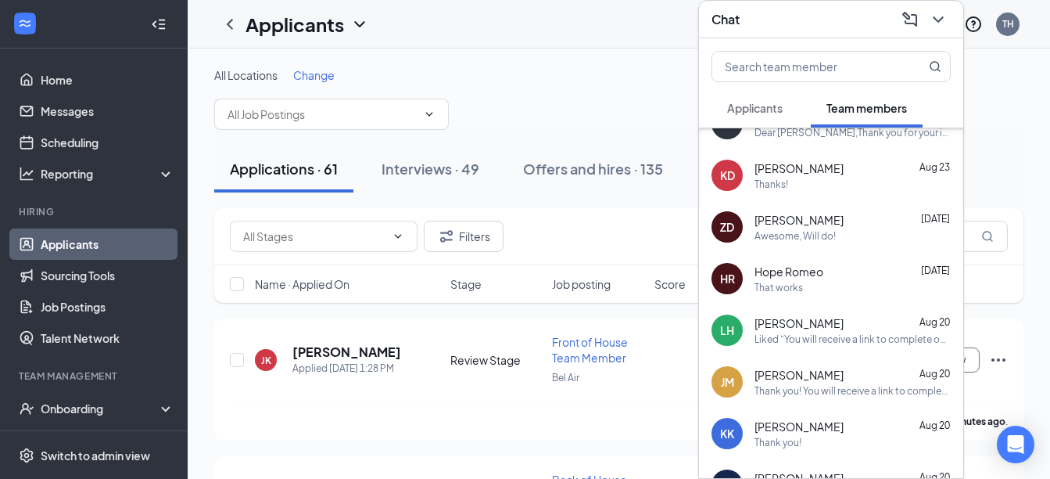
click at [794, 374] on span "[PERSON_NAME]" at bounding box center [799, 375] width 89 height 16
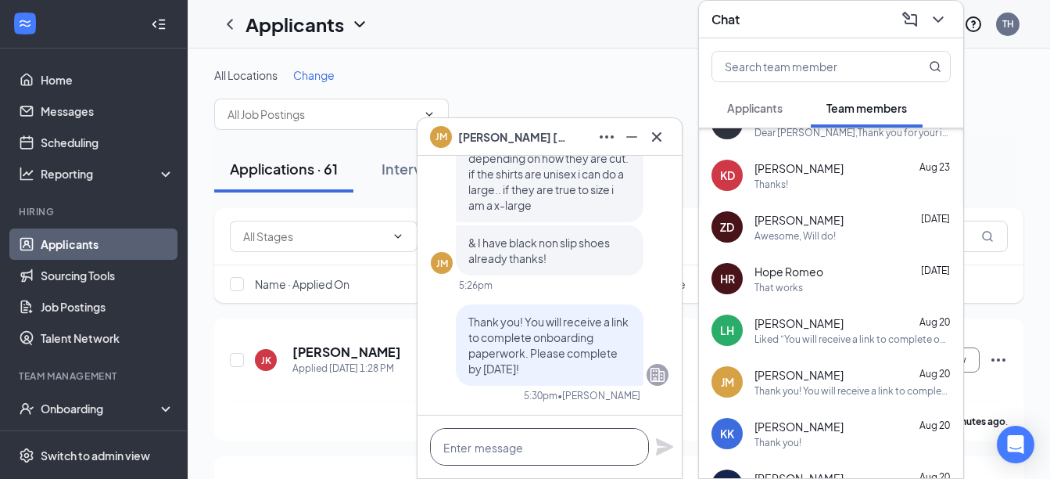
click at [526, 451] on textarea at bounding box center [539, 447] width 219 height 38
paste textarea "An email was just sent with additional information for [DATE]. Please be sure t…"
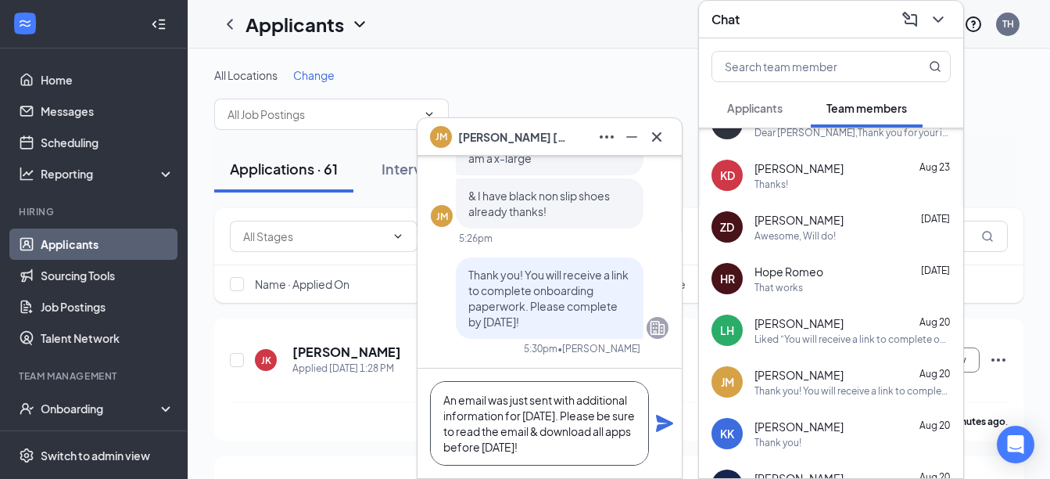
type textarea "An email was just sent with additional information for [DATE]. Please be sure t…"
click at [662, 418] on icon "Plane" at bounding box center [664, 423] width 17 height 17
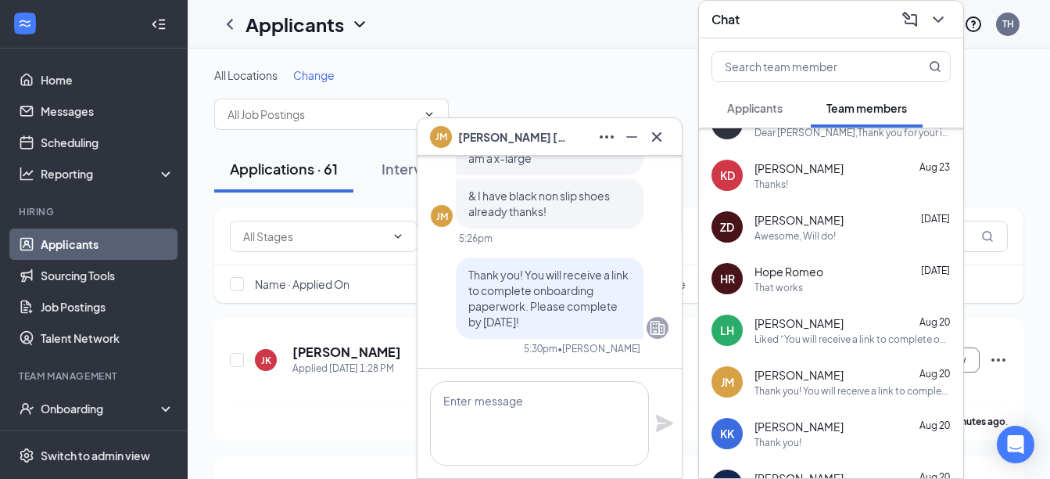
scroll to position [0, 0]
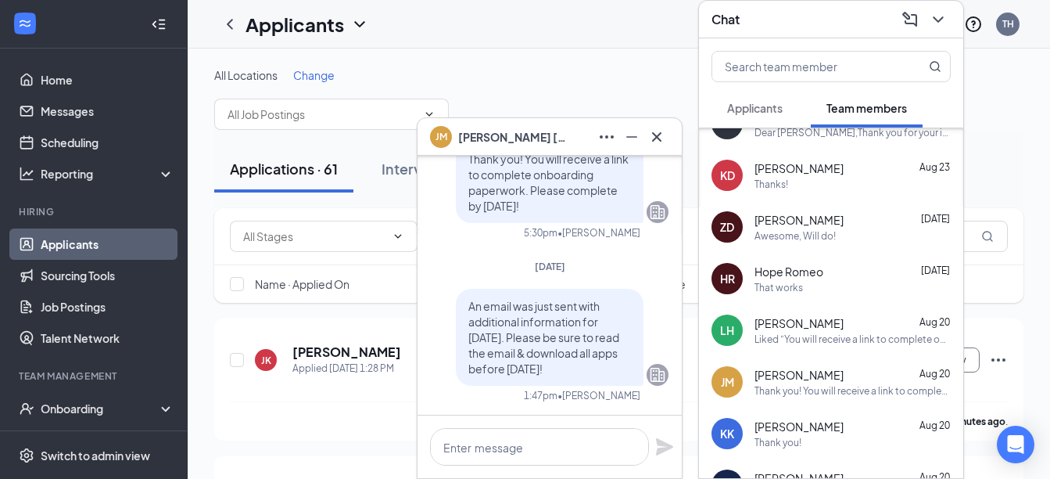
click at [788, 430] on span "[PERSON_NAME]" at bounding box center [799, 426] width 89 height 16
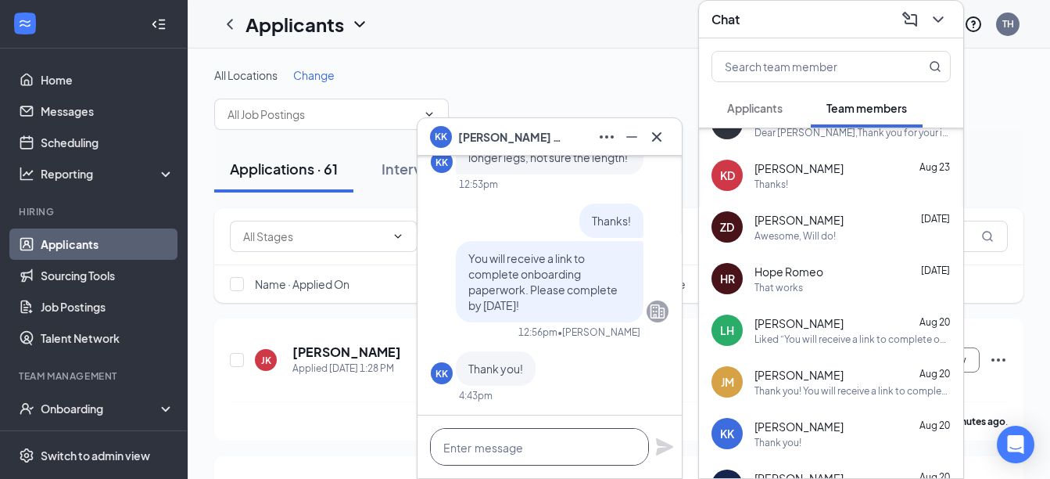
click at [579, 454] on textarea at bounding box center [539, 447] width 219 height 38
paste textarea "An email was just sent with additional information for [DATE]. Please be sure t…"
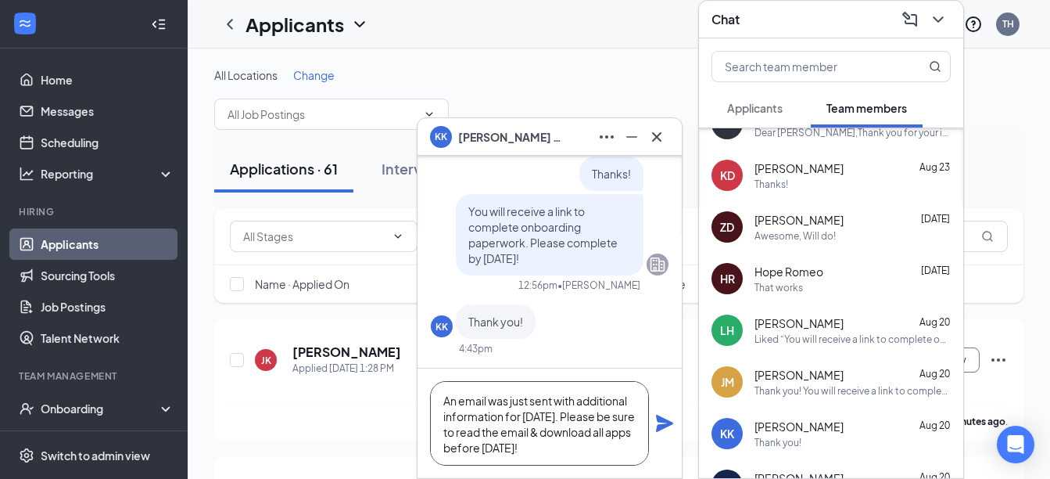
scroll to position [1, 0]
type textarea "An email was just sent with additional information for [DATE]. Please be sure t…"
click at [659, 425] on icon "Plane" at bounding box center [664, 423] width 17 height 17
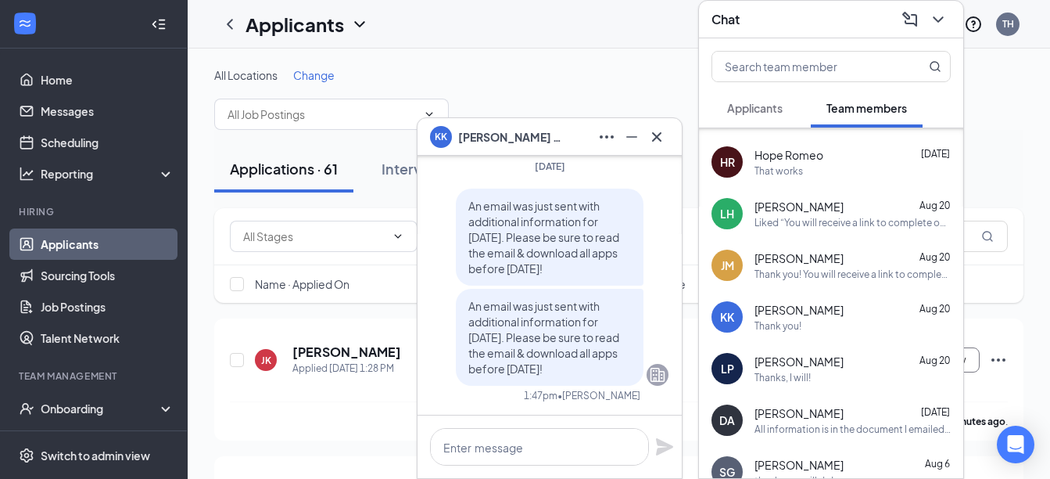
scroll to position [253, 0]
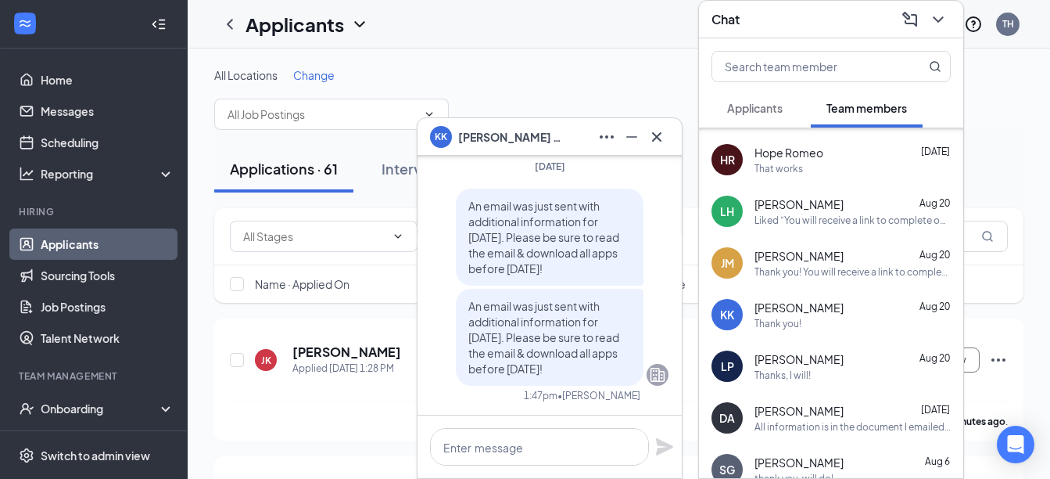
click at [806, 383] on div "LP [PERSON_NAME] [DATE] Thanks, I will!" at bounding box center [831, 366] width 264 height 52
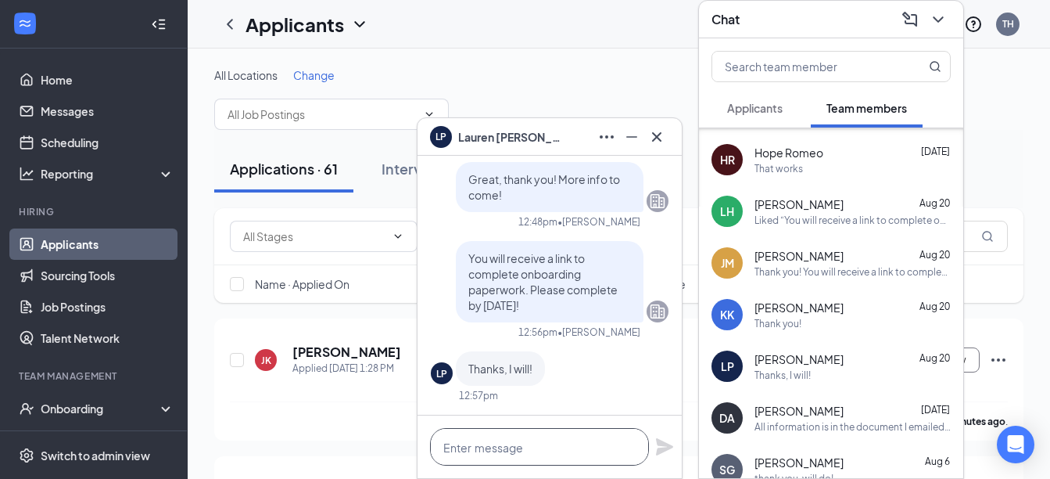
click at [493, 452] on textarea at bounding box center [539, 447] width 219 height 38
paste textarea "An email was just sent with additional information for [DATE]. Please be sure t…"
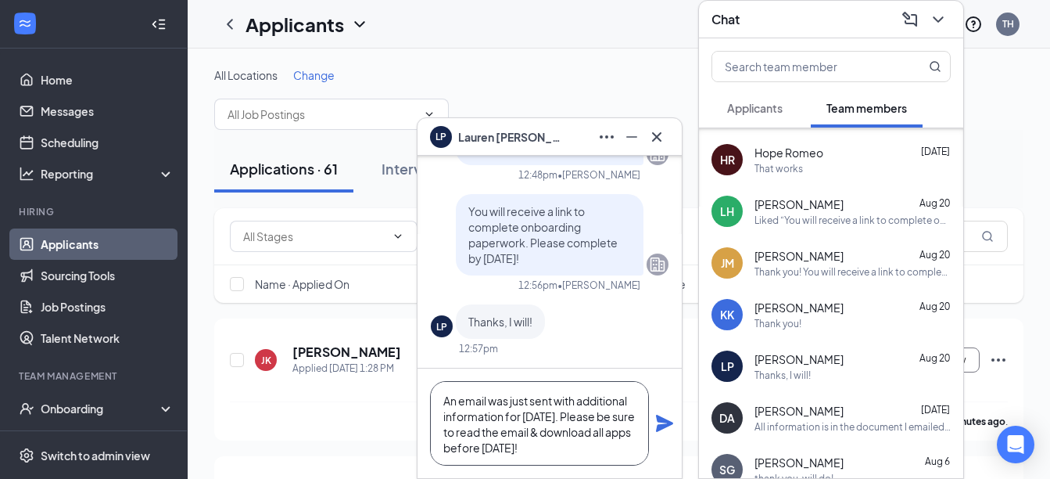
scroll to position [1, 0]
type textarea "An email was just sent with additional information for [DATE]. Please be sure t…"
click at [660, 422] on icon "Plane" at bounding box center [664, 423] width 19 height 19
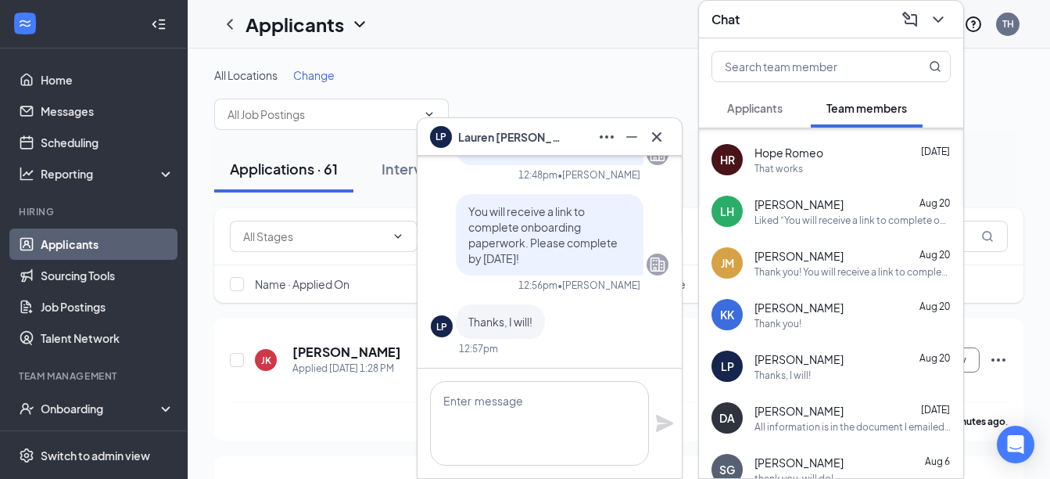
scroll to position [0, 0]
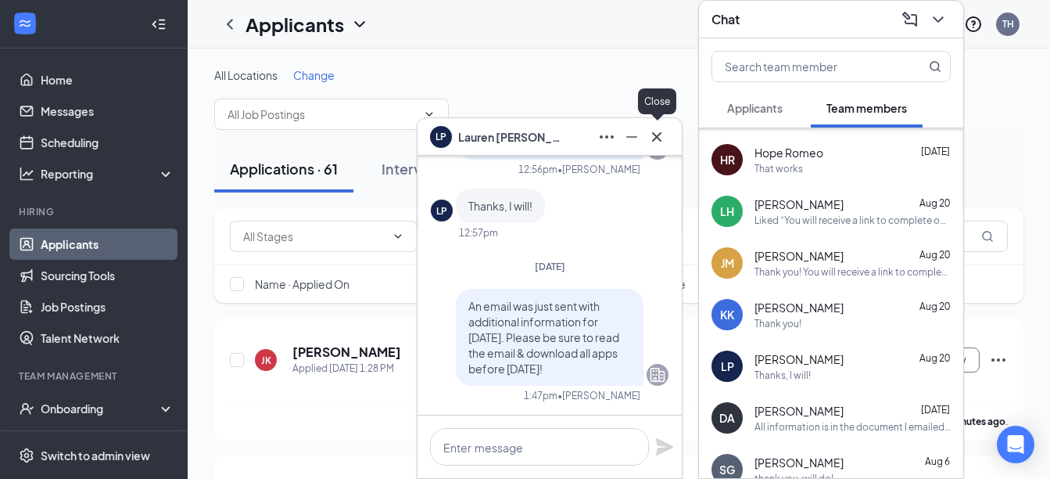
click at [656, 138] on icon "Cross" at bounding box center [657, 136] width 19 height 19
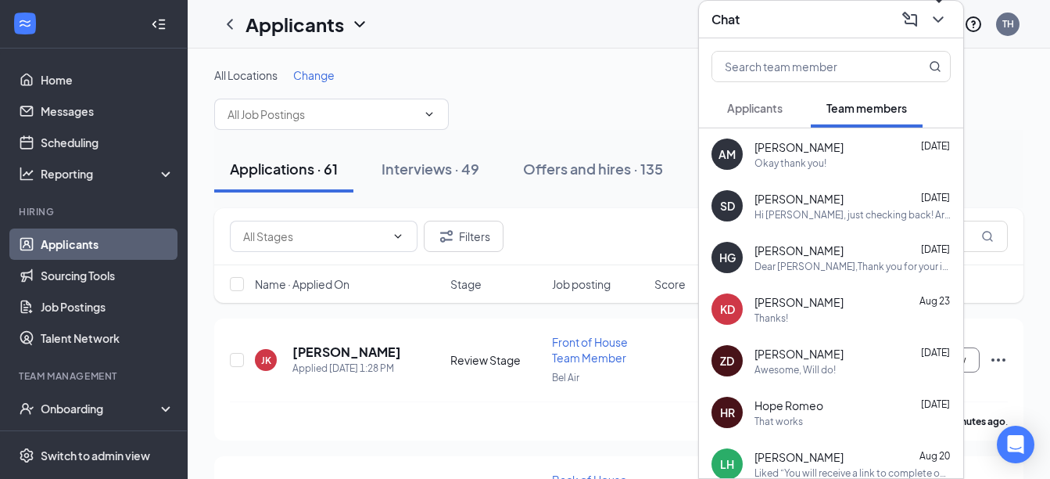
click at [935, 18] on icon "ChevronDown" at bounding box center [938, 19] width 10 height 6
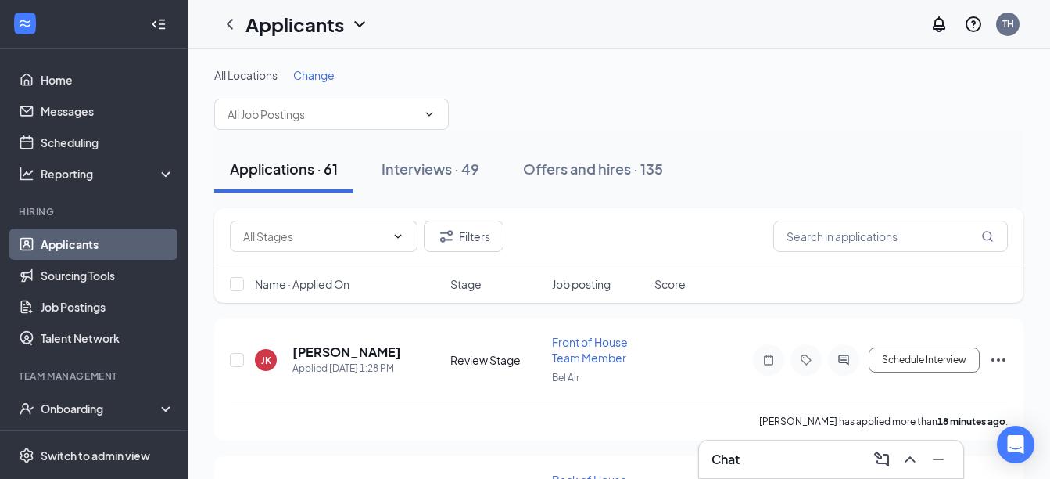
scroll to position [94, 0]
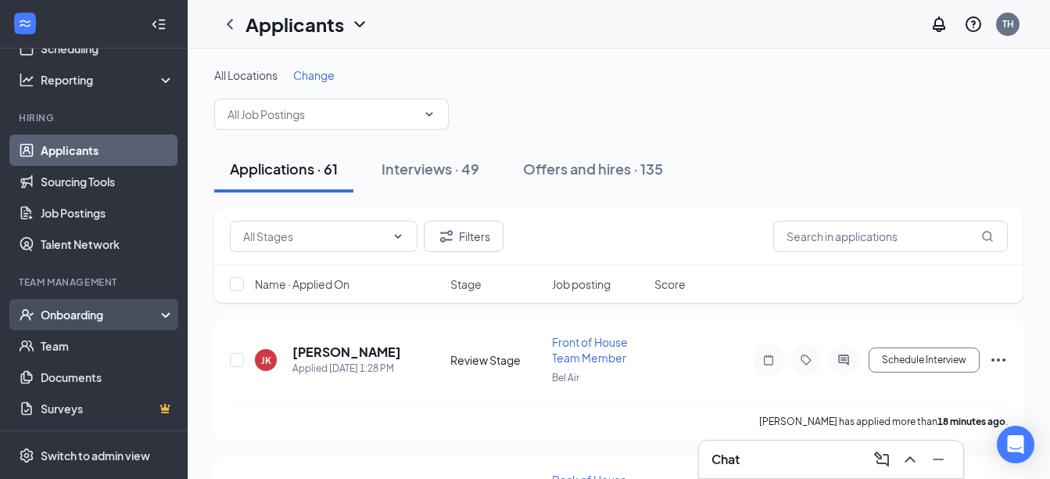
click at [127, 325] on div "Onboarding" at bounding box center [94, 314] width 188 height 31
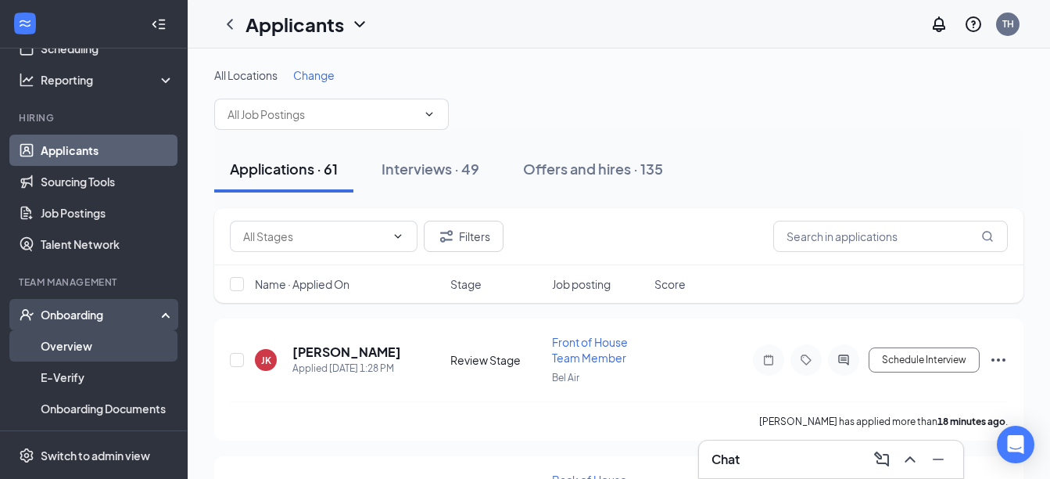
click at [113, 350] on link "Overview" at bounding box center [108, 345] width 134 height 31
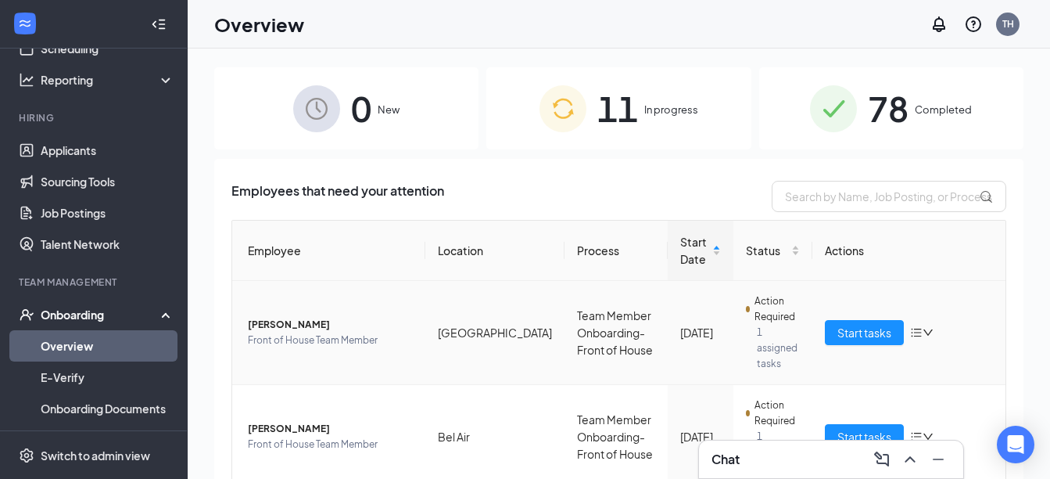
click at [268, 317] on span "[PERSON_NAME]" at bounding box center [330, 325] width 165 height 16
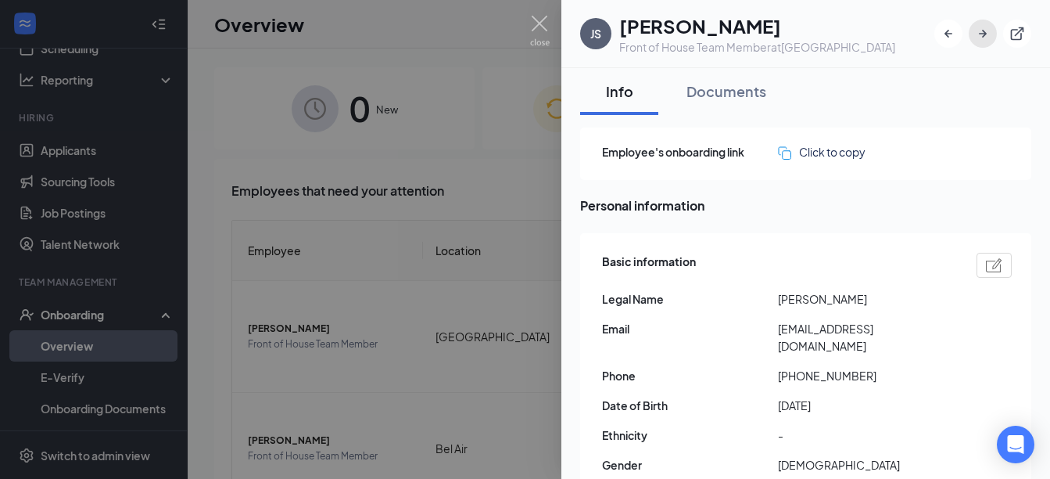
click at [983, 33] on icon "ArrowRight" at bounding box center [983, 34] width 16 height 16
click at [981, 34] on icon "ArrowRight" at bounding box center [983, 34] width 16 height 16
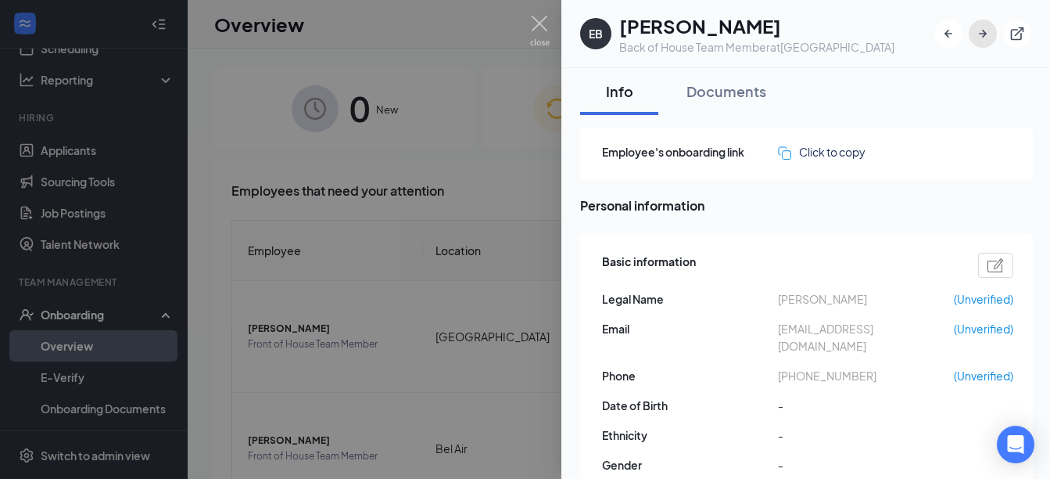
drag, startPoint x: 987, startPoint y: 32, endPoint x: 982, endPoint y: 25, distance: 8.5
click at [982, 25] on button "button" at bounding box center [983, 34] width 28 height 28
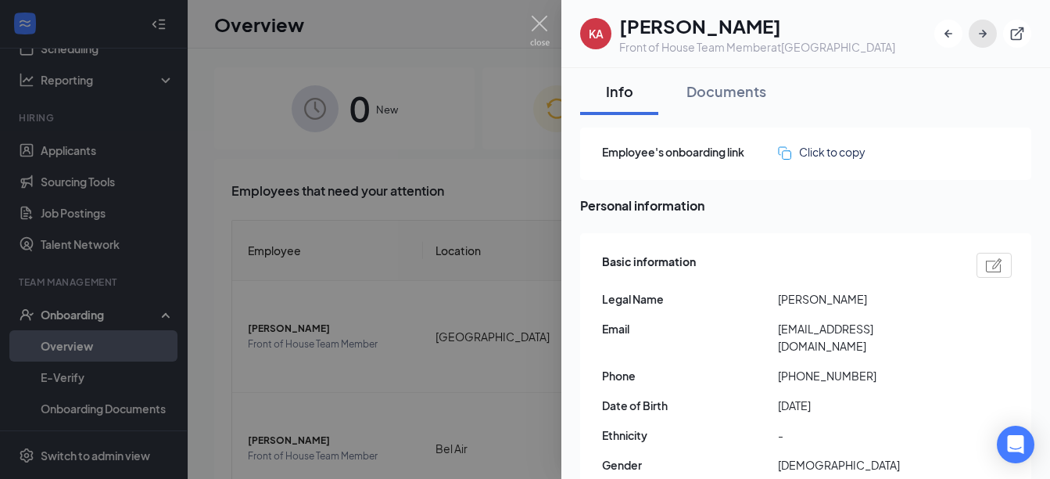
click at [980, 34] on icon "ArrowRight" at bounding box center [983, 34] width 8 height 8
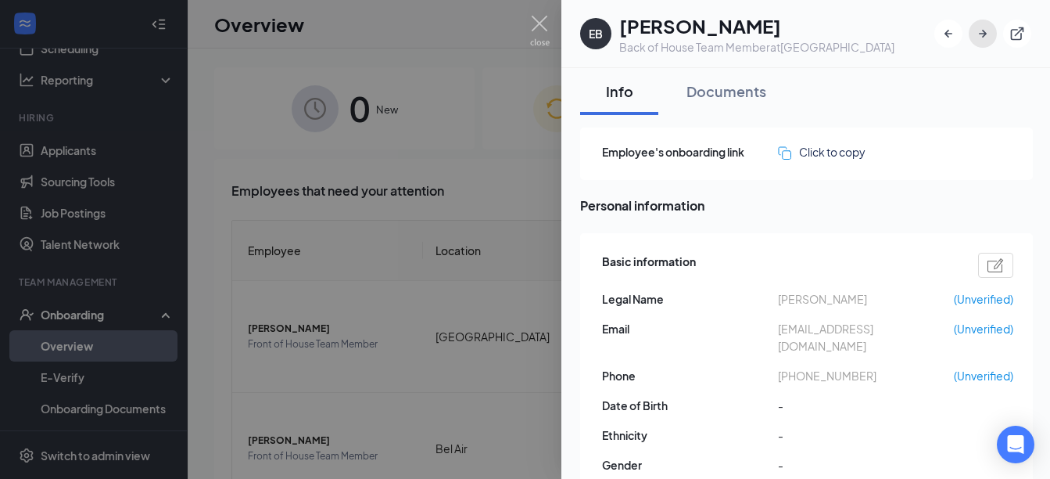
click at [985, 35] on icon "ArrowRight" at bounding box center [983, 34] width 8 height 8
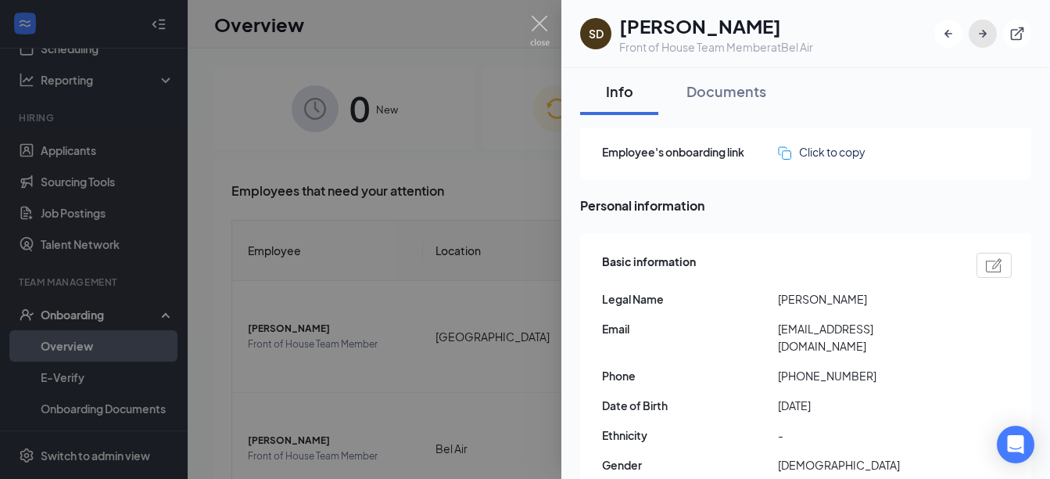
click at [986, 35] on icon "ArrowRight" at bounding box center [983, 34] width 16 height 16
click at [986, 36] on icon "ArrowRight" at bounding box center [983, 34] width 16 height 16
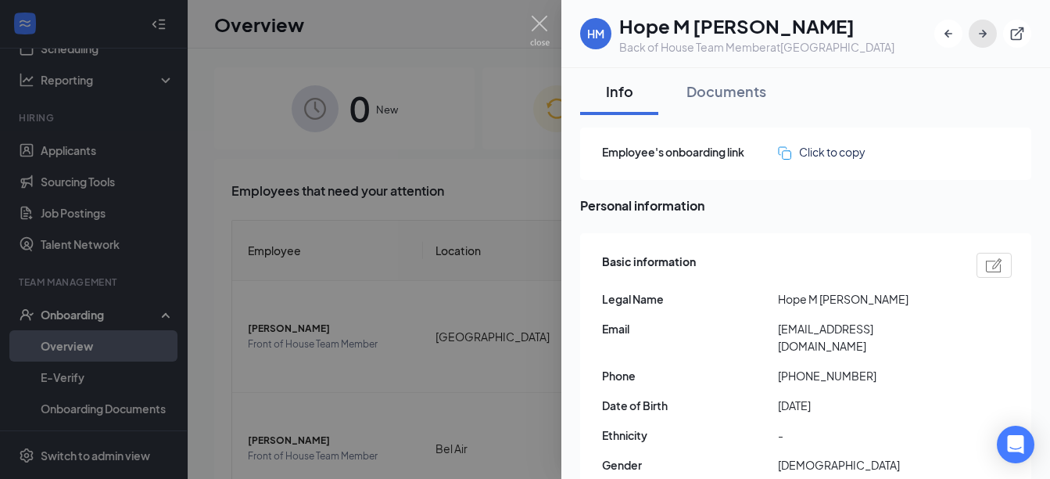
click at [985, 31] on icon "ArrowRight" at bounding box center [983, 34] width 8 height 8
click at [988, 31] on icon "ArrowRight" at bounding box center [983, 34] width 16 height 16
click at [985, 31] on icon "ArrowRight" at bounding box center [983, 34] width 8 height 8
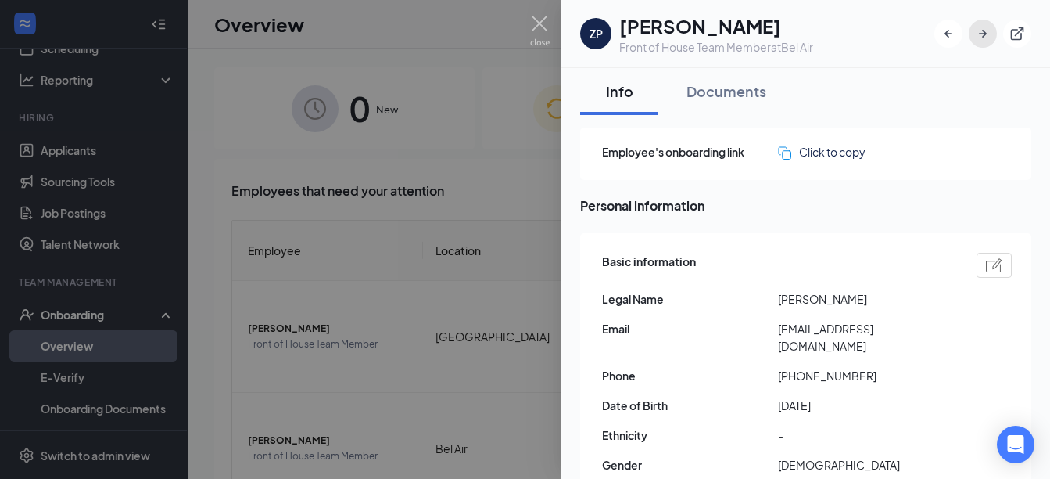
click at [987, 25] on button "button" at bounding box center [983, 34] width 28 height 28
click at [981, 32] on icon "ArrowRight" at bounding box center [983, 34] width 16 height 16
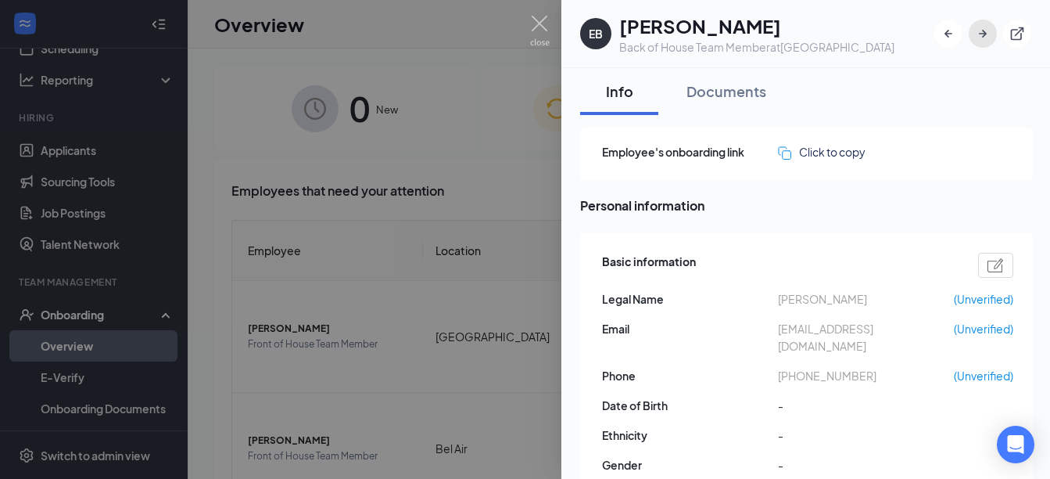
click at [981, 32] on icon "ArrowRight" at bounding box center [983, 34] width 16 height 16
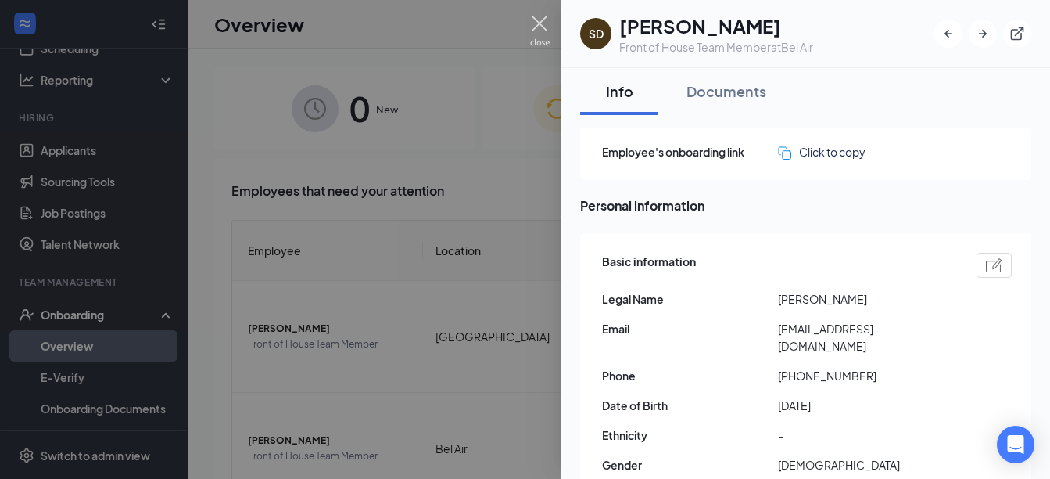
click at [538, 21] on img at bounding box center [540, 31] width 20 height 31
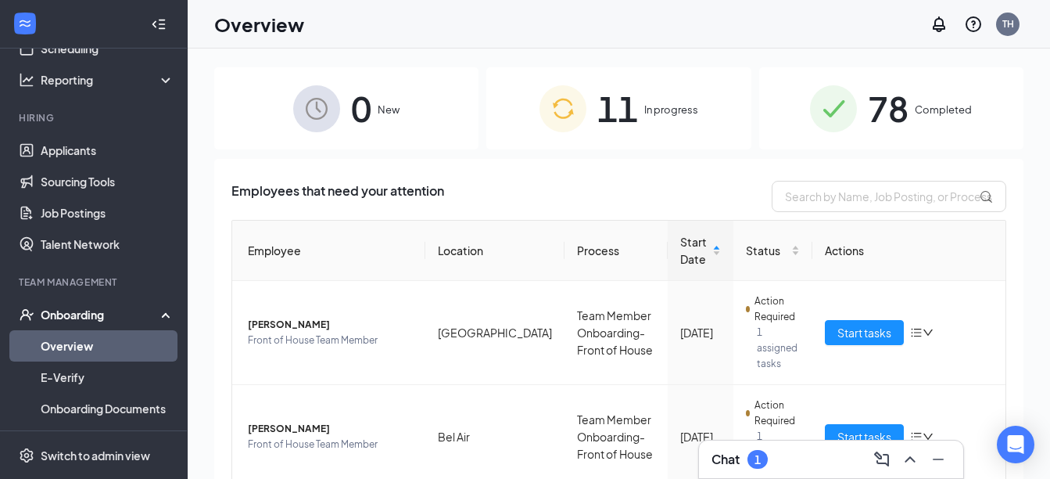
click at [759, 459] on div "1" at bounding box center [758, 459] width 6 height 13
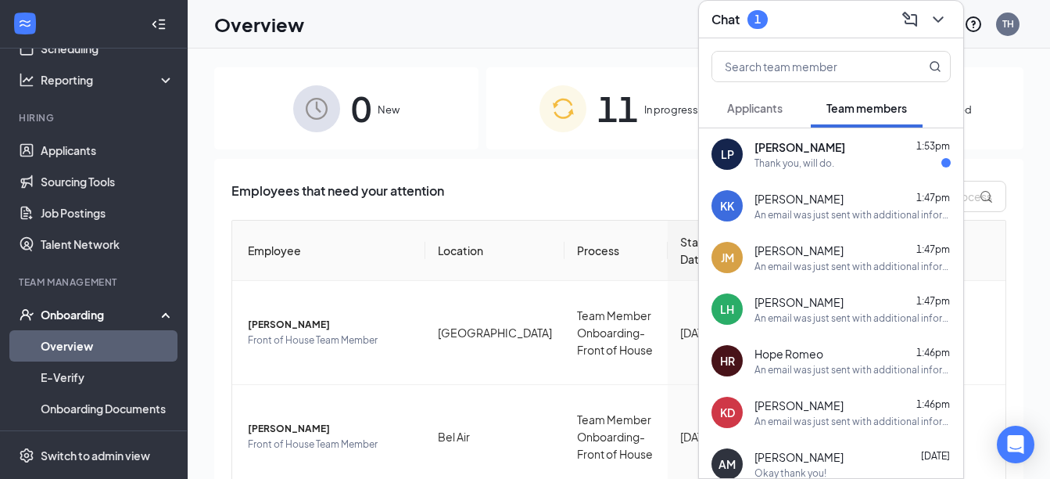
click at [867, 167] on div "Thank you, will do." at bounding box center [853, 162] width 196 height 13
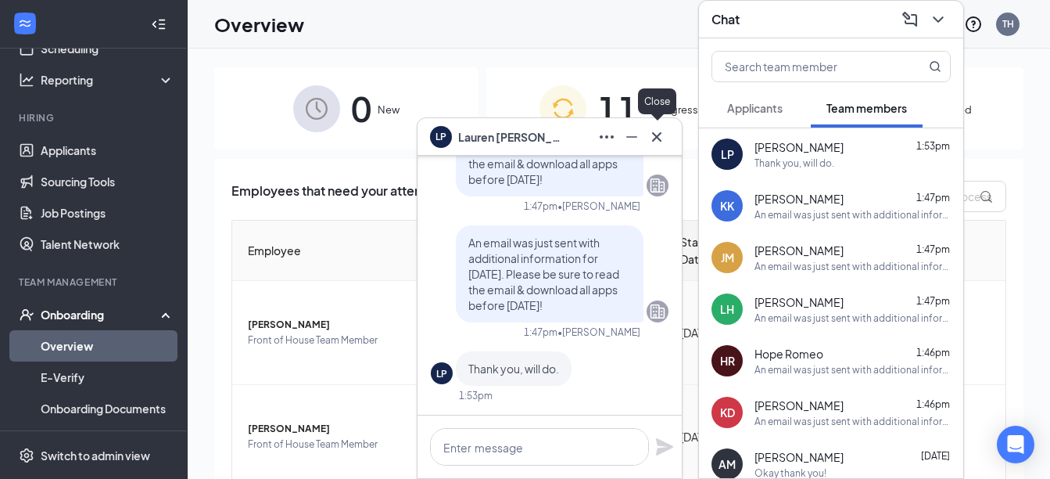
click at [652, 131] on icon "Cross" at bounding box center [657, 136] width 19 height 19
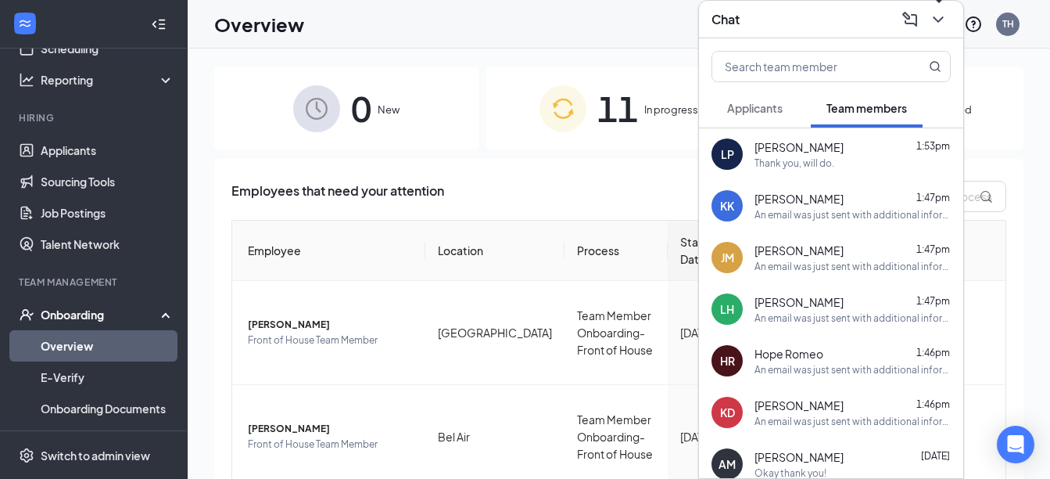
click at [942, 16] on icon "ChevronDown" at bounding box center [938, 19] width 19 height 19
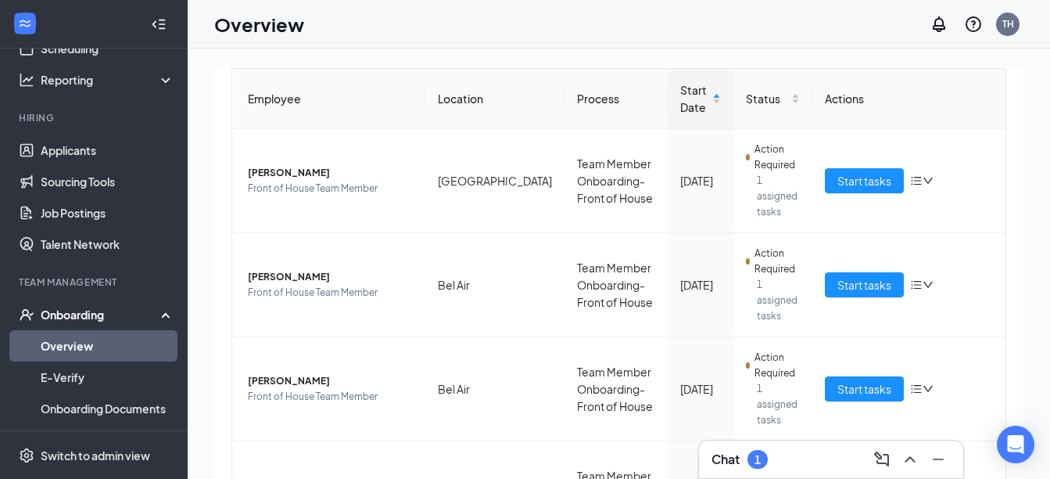
scroll to position [154, 0]
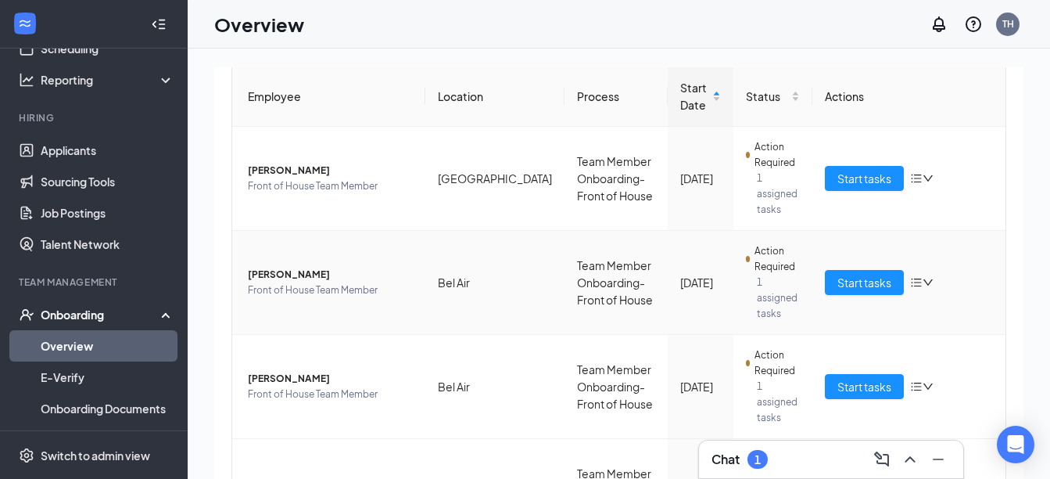
click at [277, 267] on span "[PERSON_NAME]" at bounding box center [330, 275] width 165 height 16
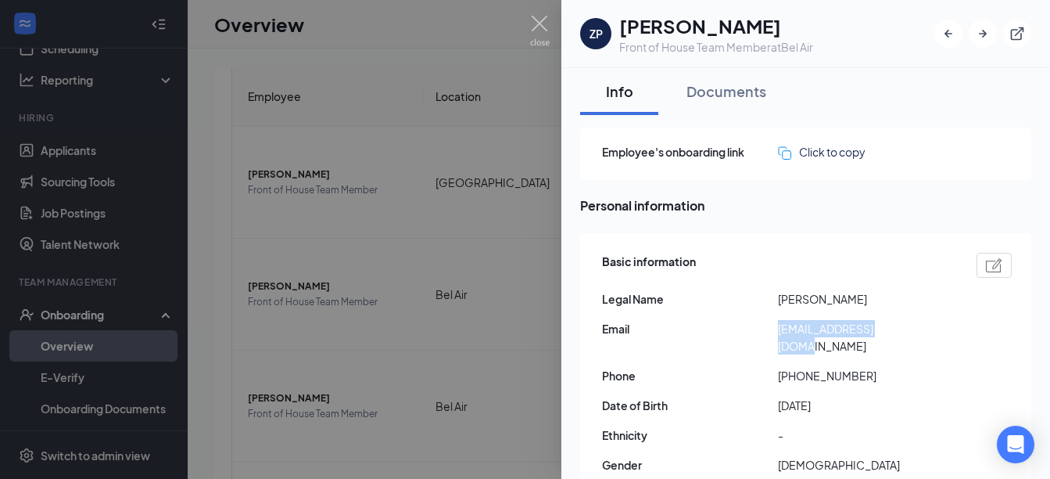
drag, startPoint x: 899, startPoint y: 328, endPoint x: 769, endPoint y: 325, distance: 129.9
click at [769, 325] on div "Email [EMAIL_ADDRESS][DOMAIN_NAME]" at bounding box center [807, 337] width 410 height 34
drag, startPoint x: 769, startPoint y: 325, endPoint x: 815, endPoint y: 326, distance: 46.2
copy div "[EMAIL_ADDRESS][DOMAIN_NAME]"
click at [984, 33] on icon "ArrowRight" at bounding box center [983, 34] width 16 height 16
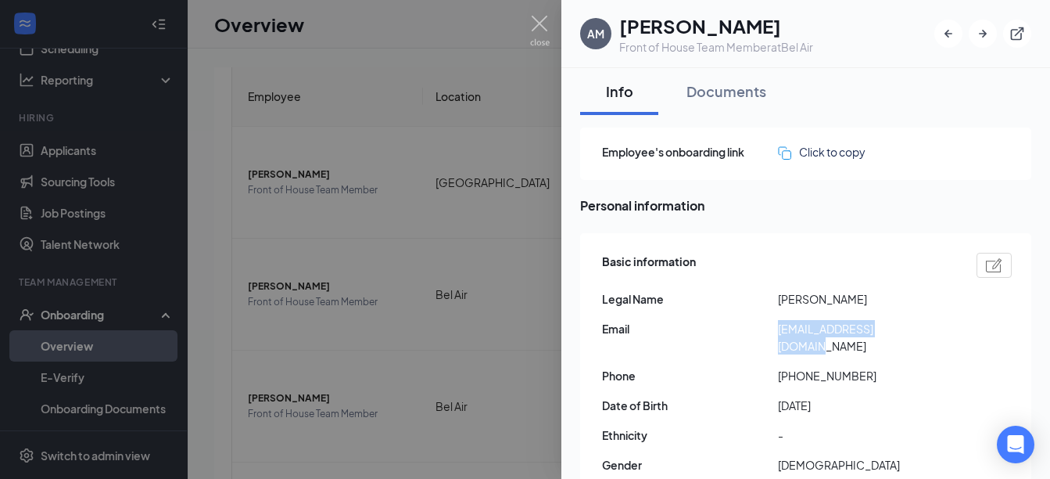
drag, startPoint x: 921, startPoint y: 328, endPoint x: 779, endPoint y: 332, distance: 141.7
click at [779, 332] on span "[EMAIL_ADDRESS][DOMAIN_NAME]" at bounding box center [866, 337] width 176 height 34
drag, startPoint x: 779, startPoint y: 332, endPoint x: 792, endPoint y: 332, distance: 13.3
copy span "[EMAIL_ADDRESS][DOMAIN_NAME]"
click at [978, 33] on icon "ArrowRight" at bounding box center [983, 34] width 16 height 16
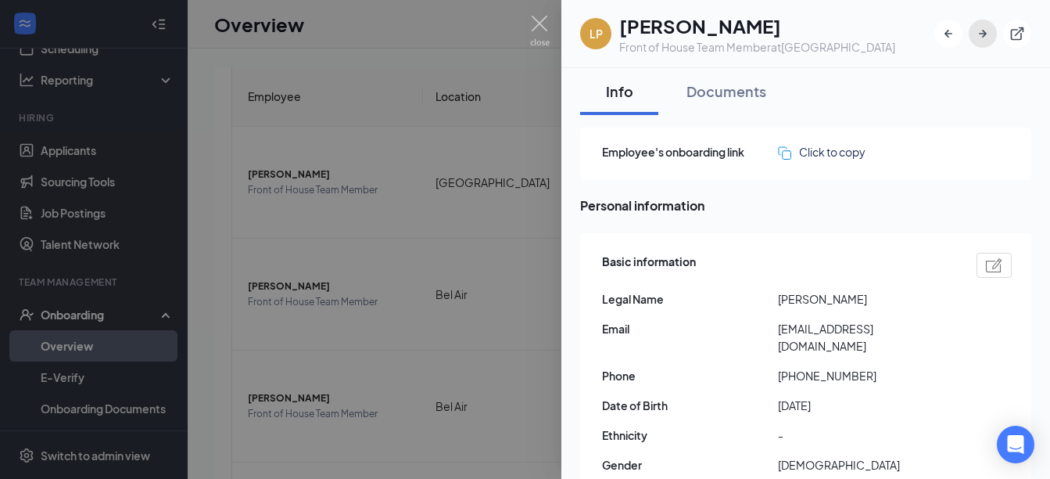
click at [988, 32] on icon "ArrowRight" at bounding box center [983, 34] width 16 height 16
drag, startPoint x: 929, startPoint y: 329, endPoint x: 771, endPoint y: 334, distance: 158.1
click at [771, 334] on div "Email [EMAIL_ADDRESS][DOMAIN_NAME]" at bounding box center [807, 337] width 410 height 34
drag, startPoint x: 771, startPoint y: 334, endPoint x: 810, endPoint y: 329, distance: 38.6
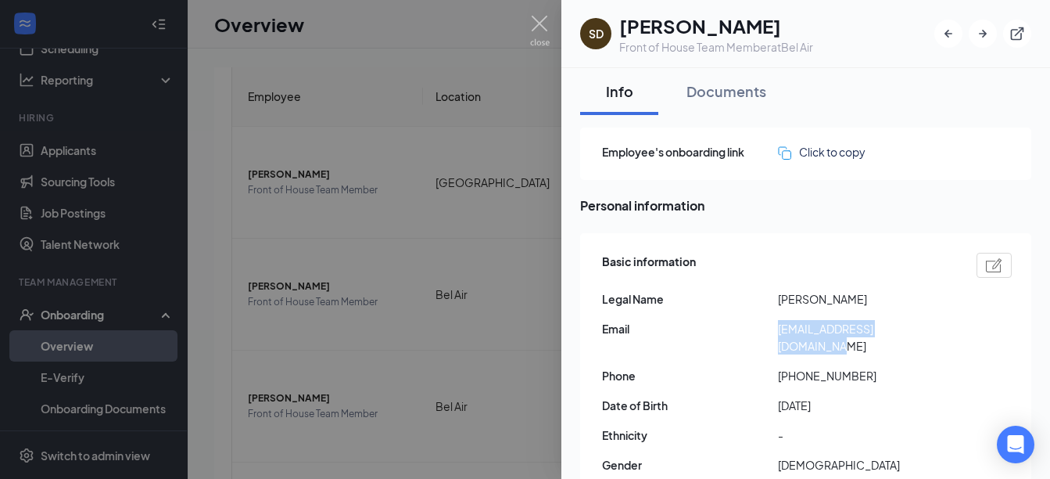
copy div "[EMAIL_ADDRESS][DOMAIN_NAME]"
